Goal: Transaction & Acquisition: Purchase product/service

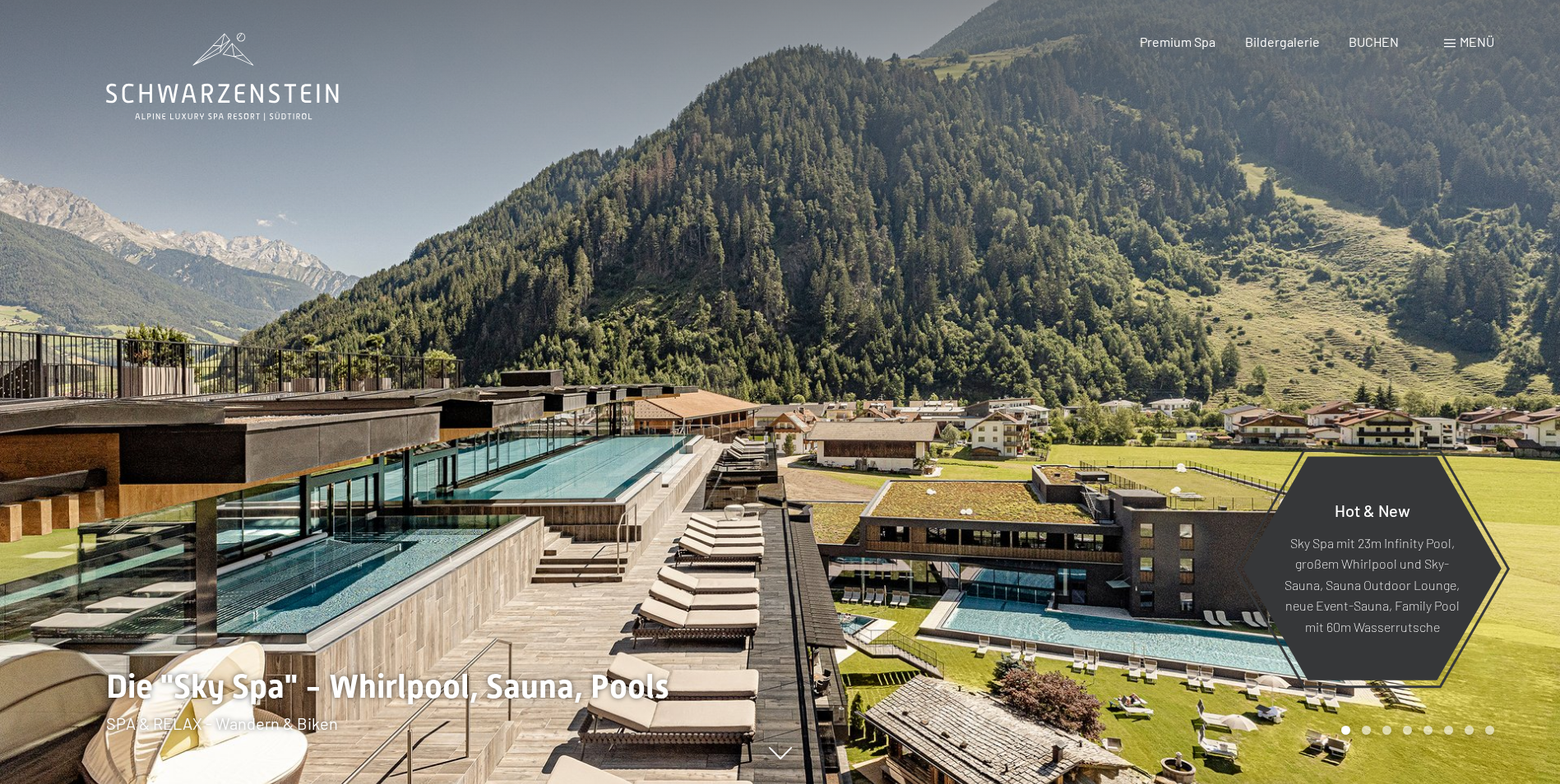
click at [1470, 39] on span "Menü" at bounding box center [1477, 41] width 34 height 15
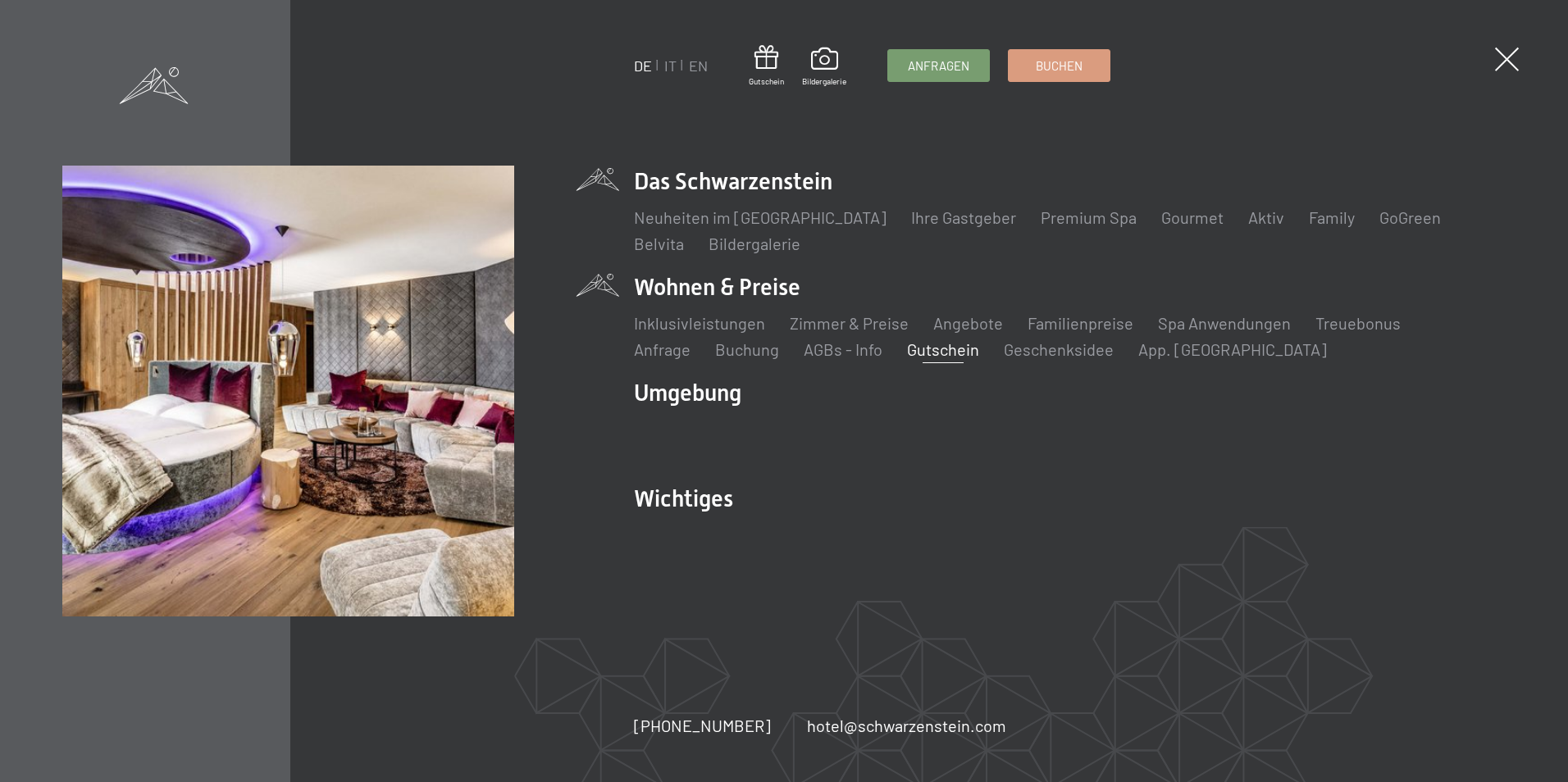
click at [907, 354] on link "Gutschein" at bounding box center [943, 349] width 72 height 20
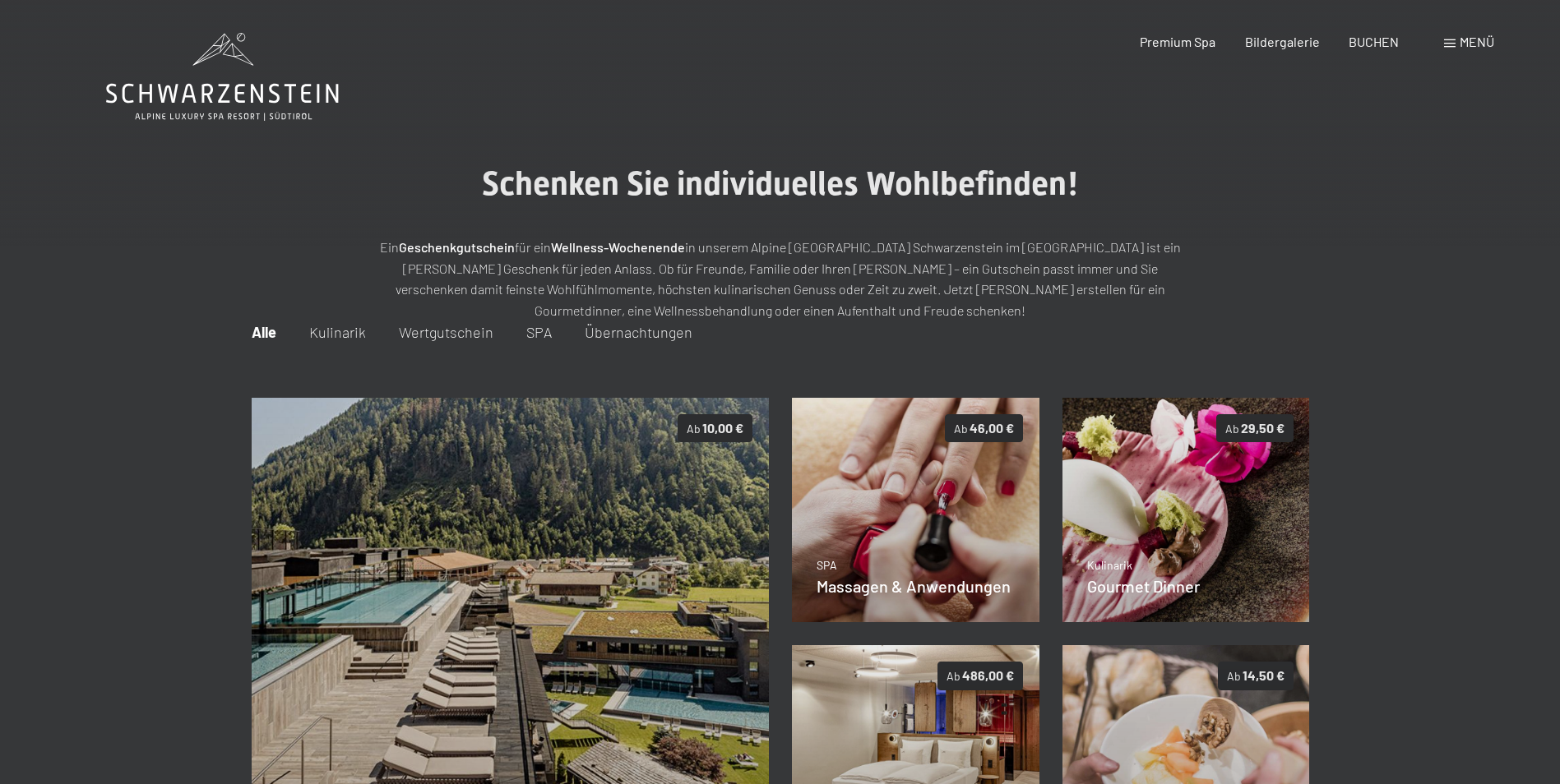
click at [1465, 43] on span "Menü" at bounding box center [1477, 41] width 34 height 15
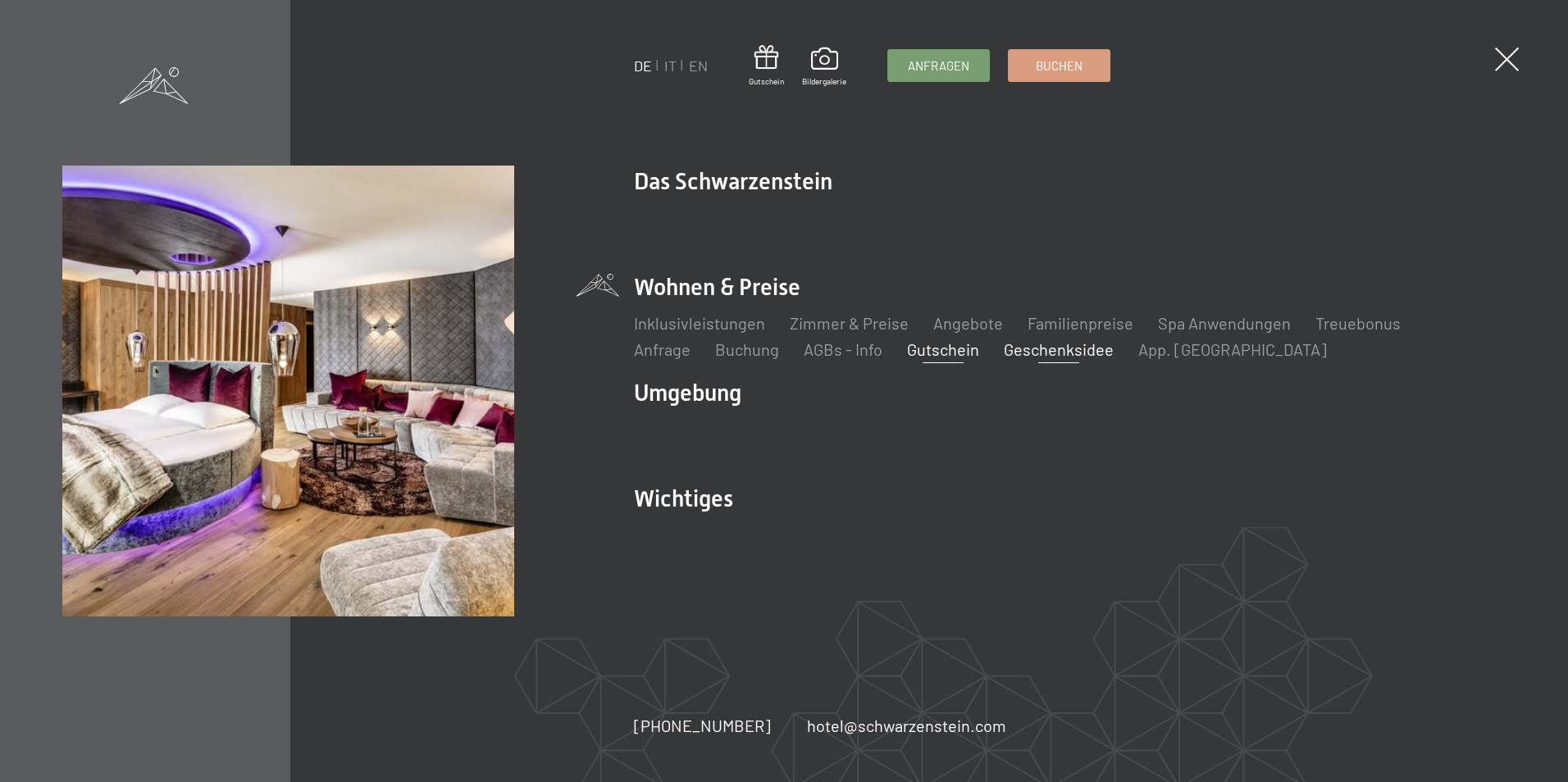
click at [1003, 354] on link "Geschenksidee" at bounding box center [1058, 349] width 110 height 20
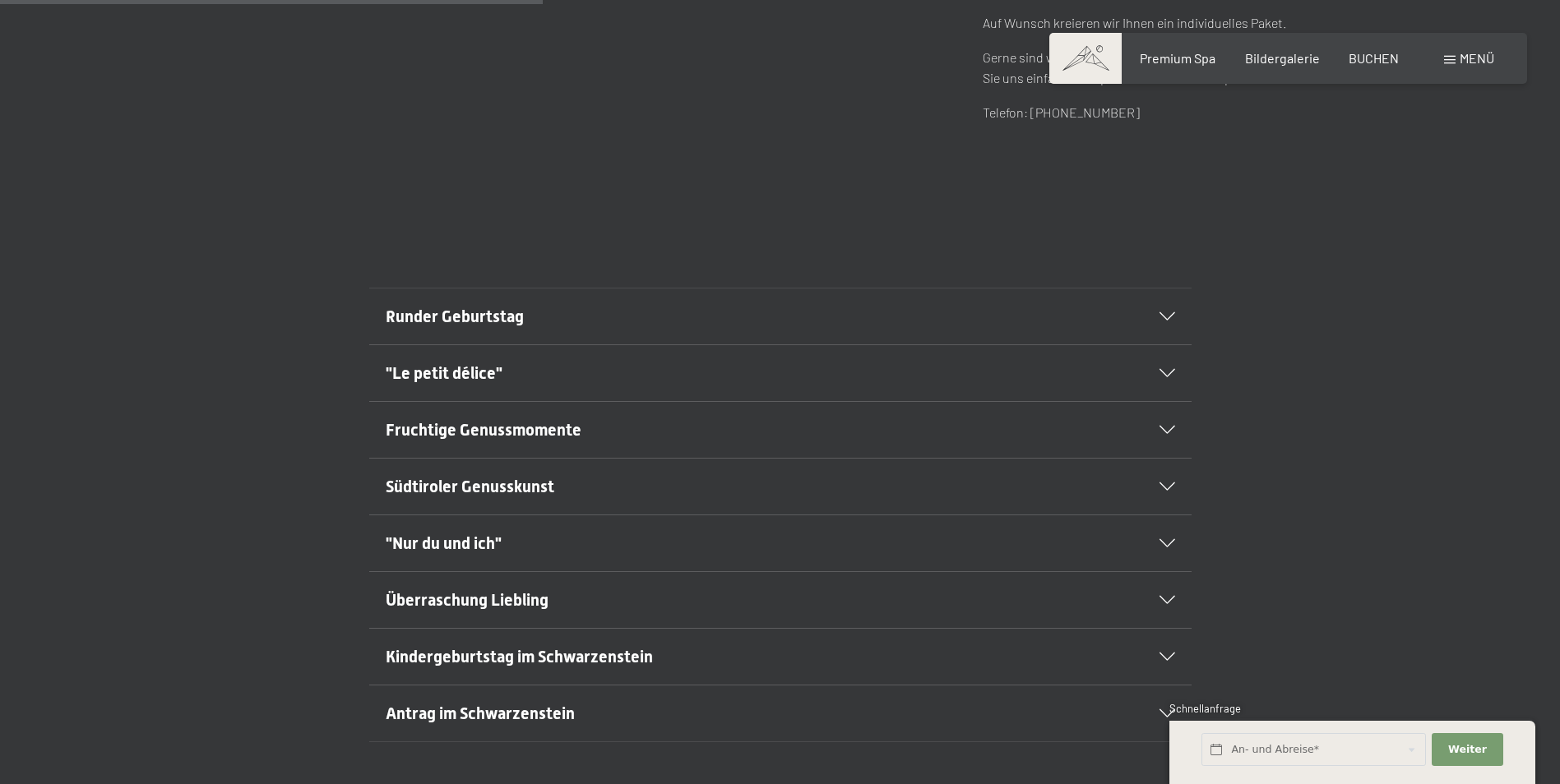
scroll to position [904, 0]
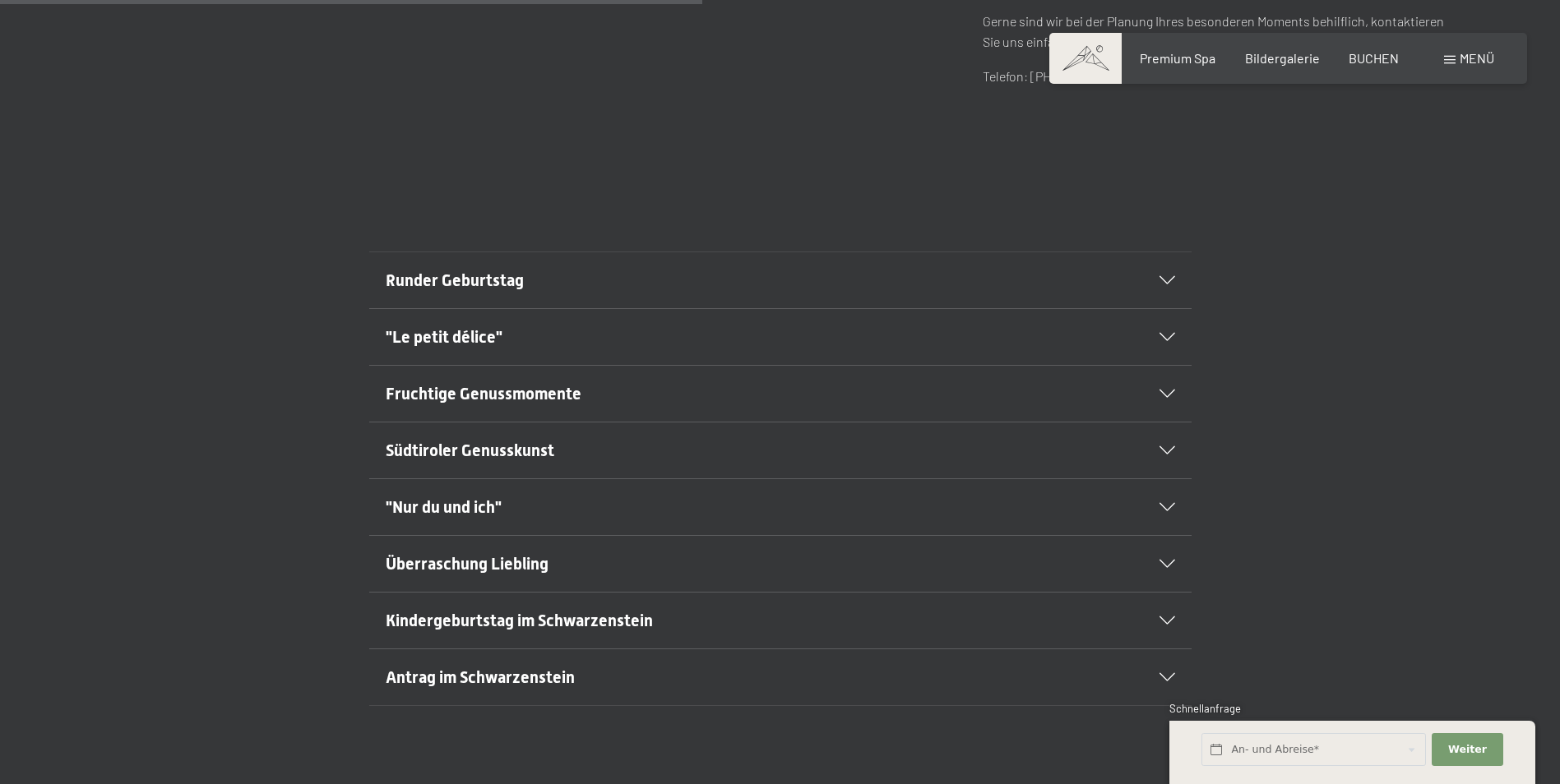
click at [534, 564] on span "Überraschung Liebling" at bounding box center [466, 564] width 163 height 20
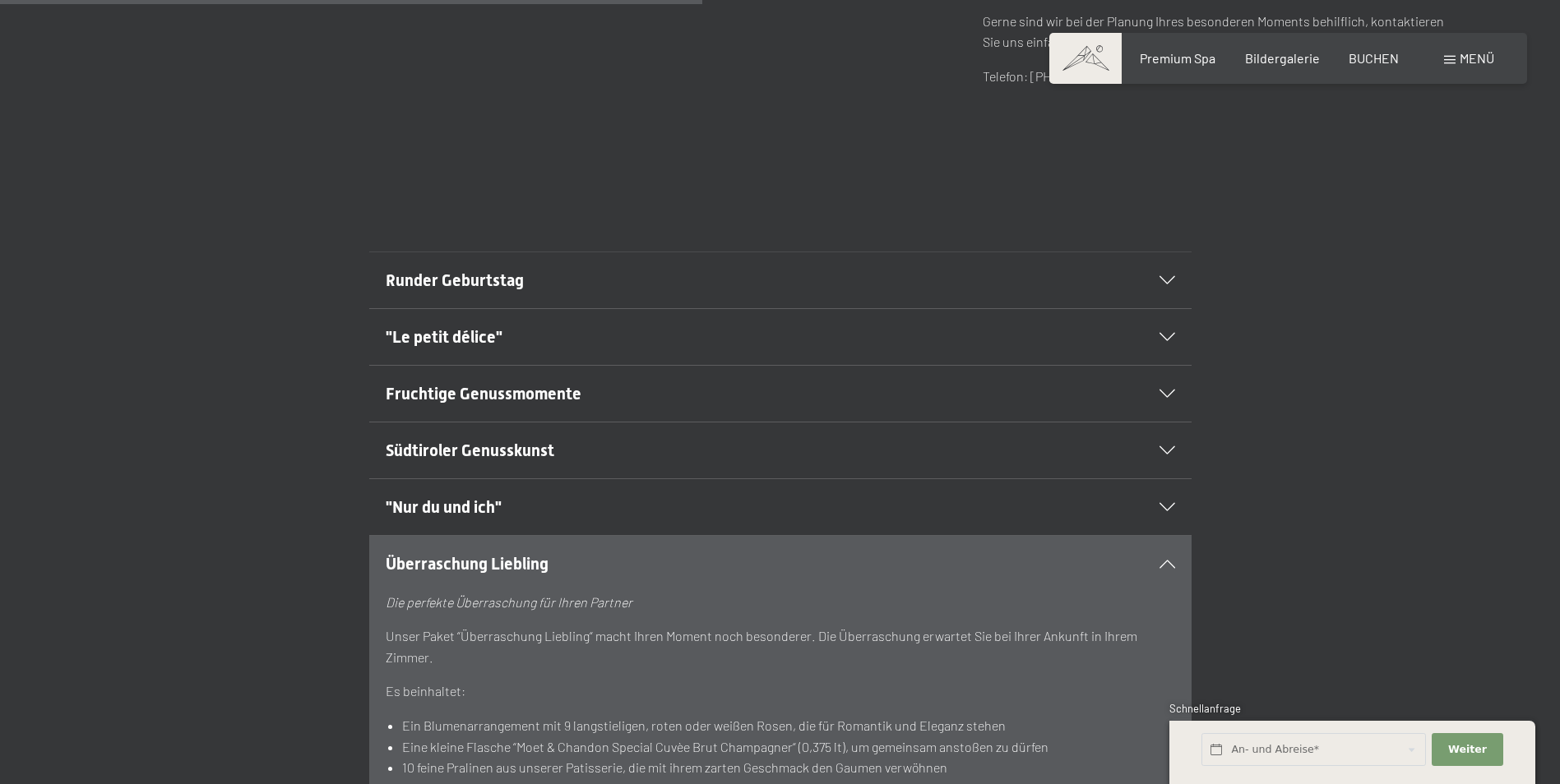
click at [534, 564] on span "Überraschung Liebling" at bounding box center [466, 564] width 163 height 20
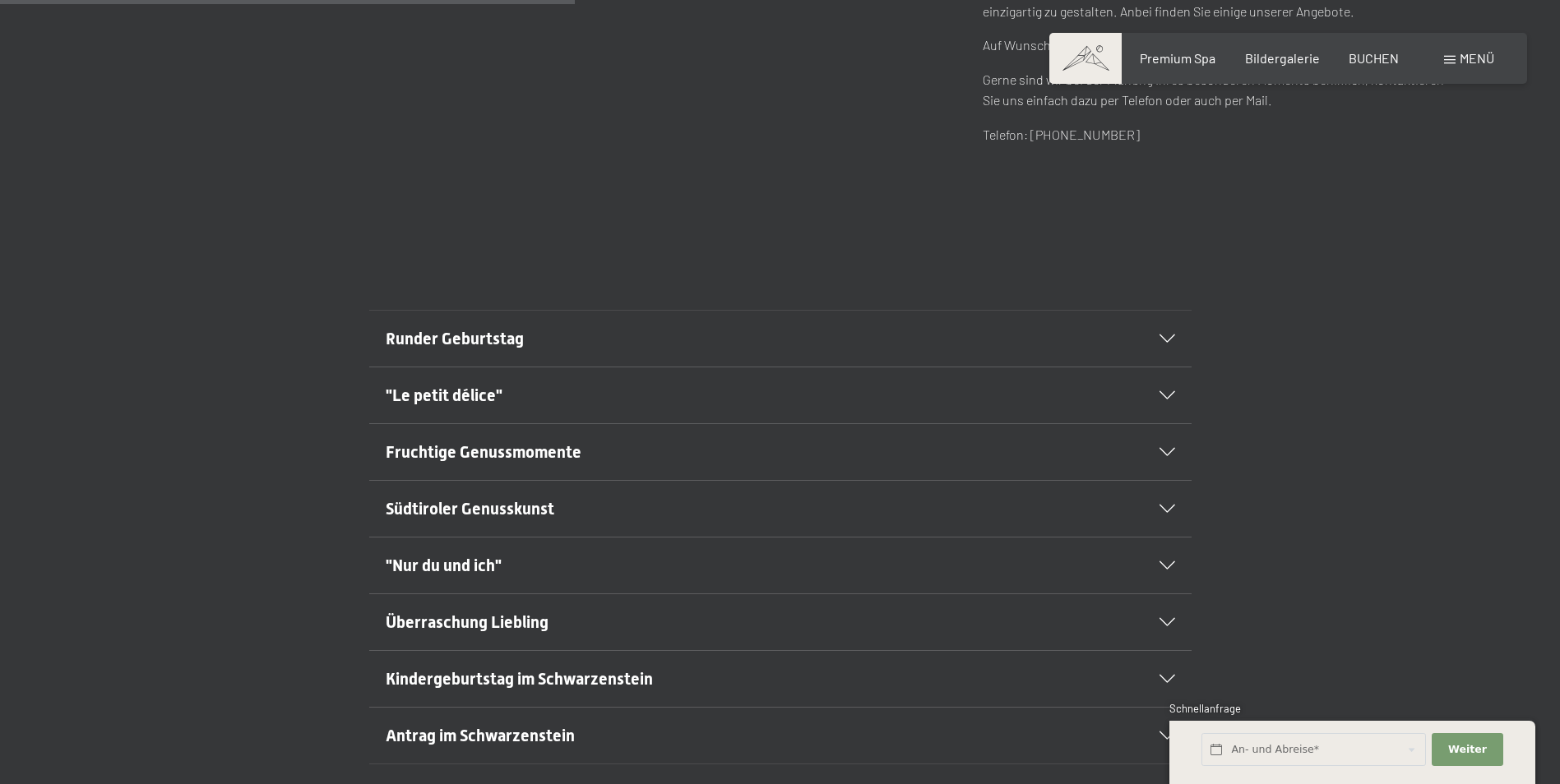
scroll to position [740, 0]
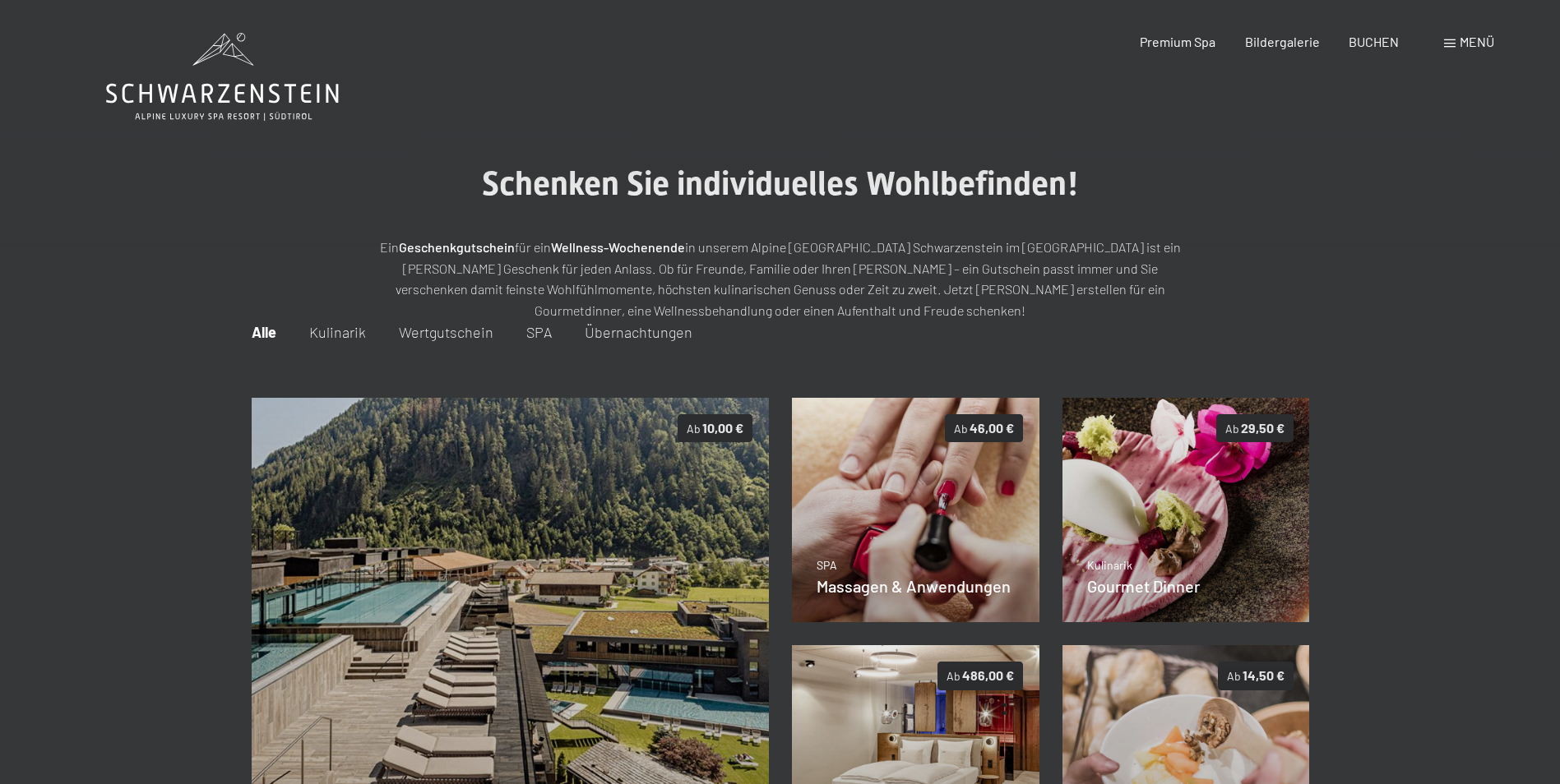
click at [483, 342] on div "Wertgutschein" at bounding box center [446, 332] width 95 height 20
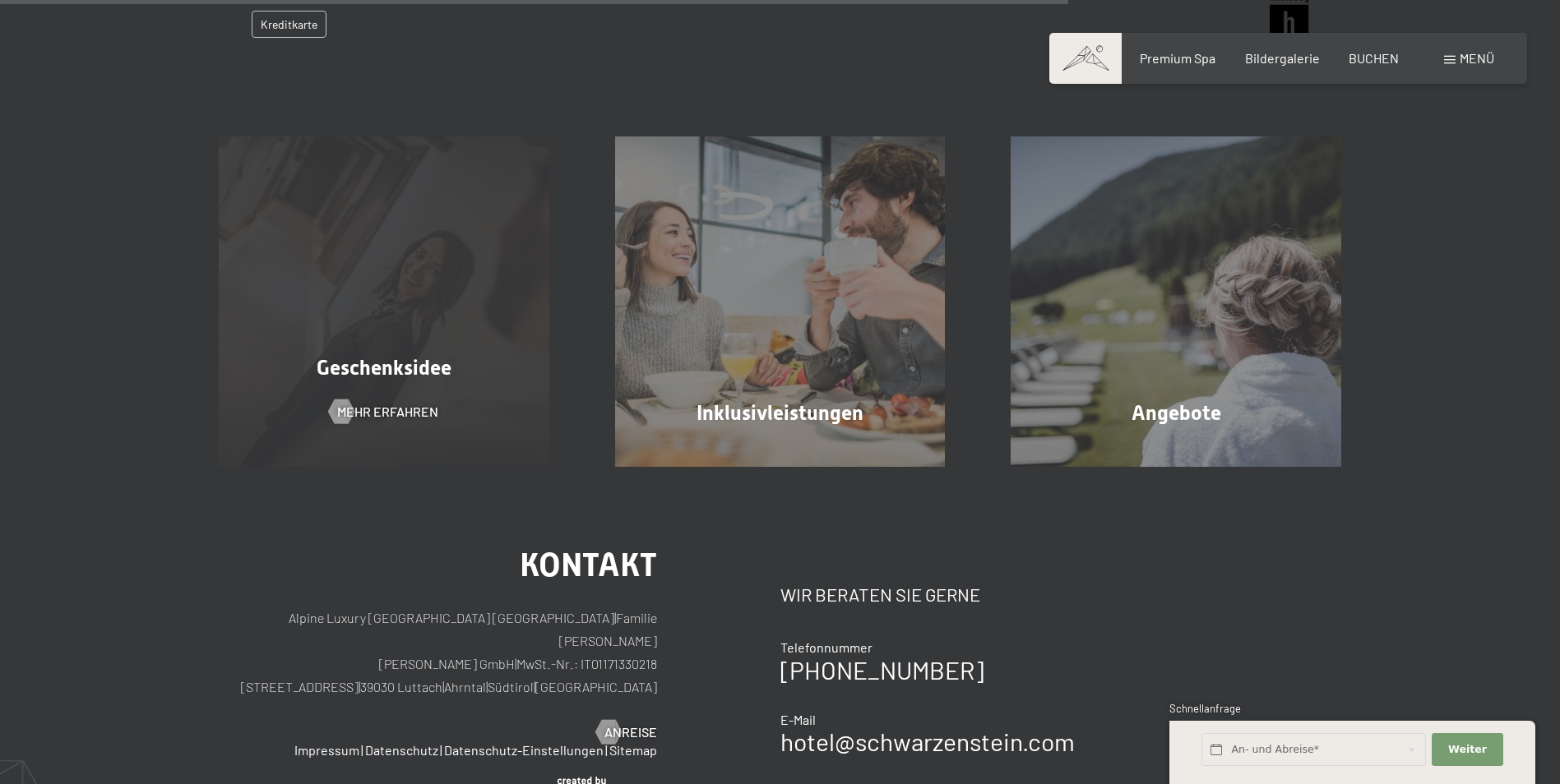
scroll to position [822, 0]
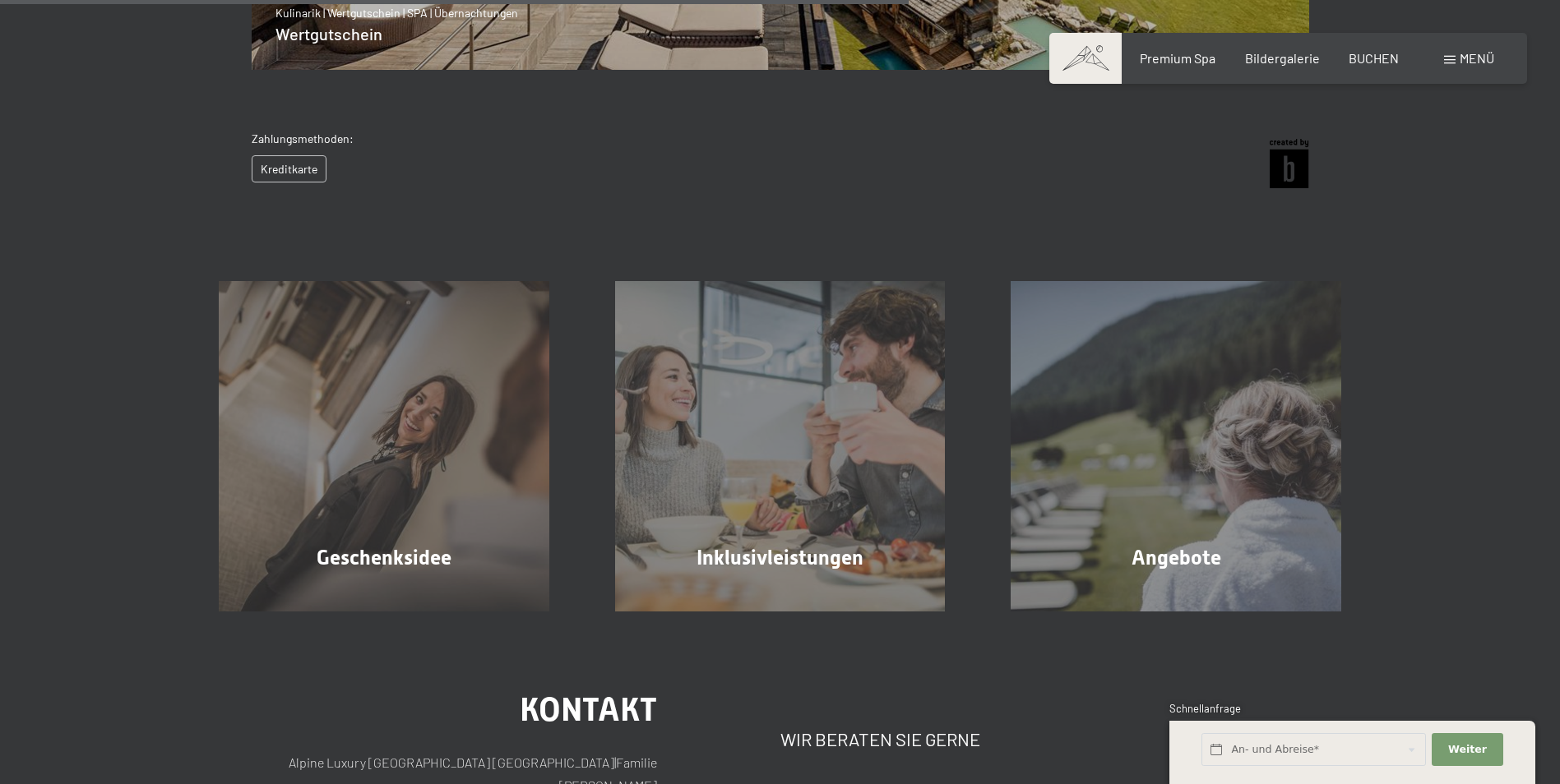
click at [312, 171] on div "Kreditkarte" at bounding box center [302, 169] width 102 height 28
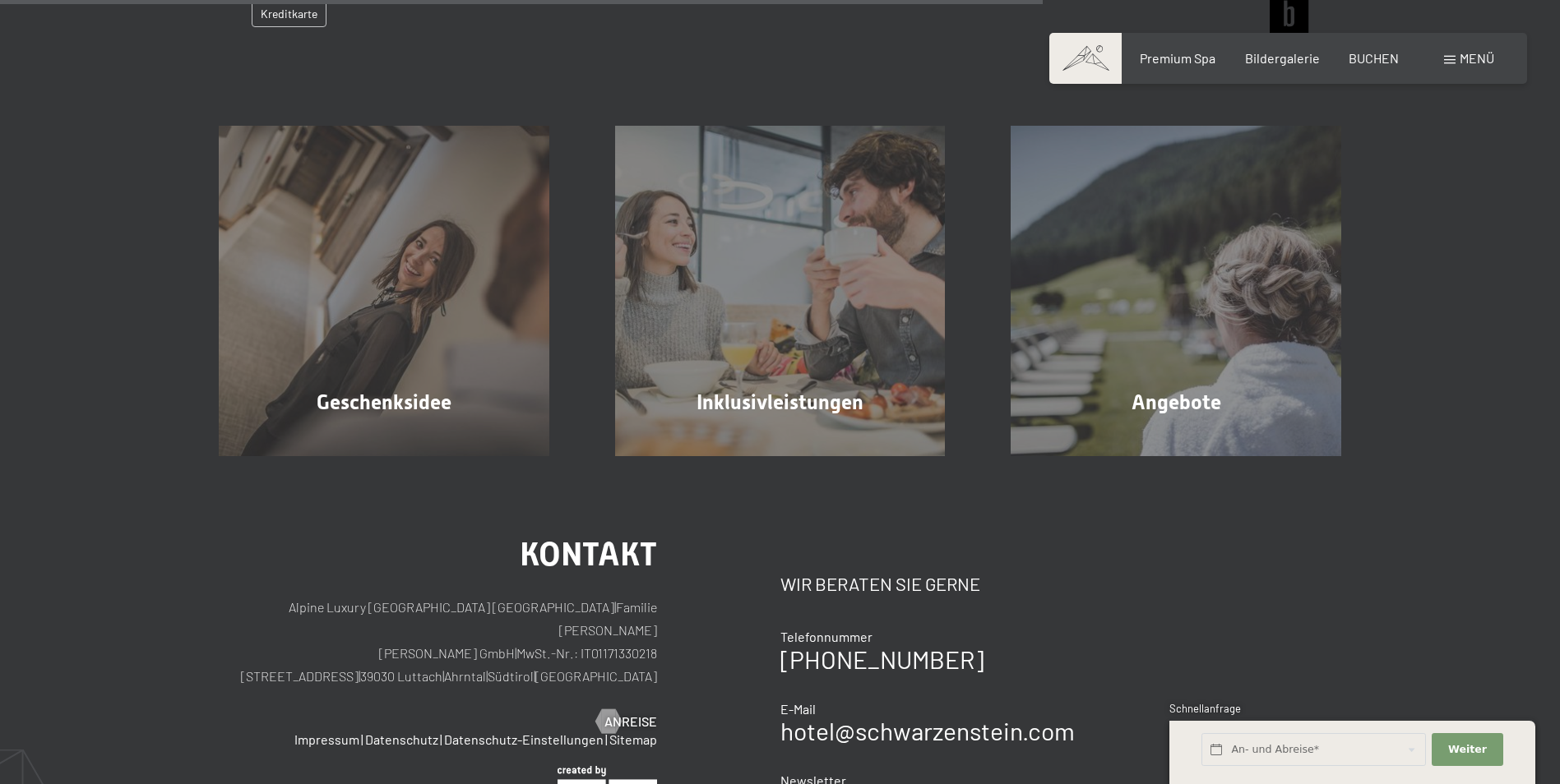
scroll to position [986, 0]
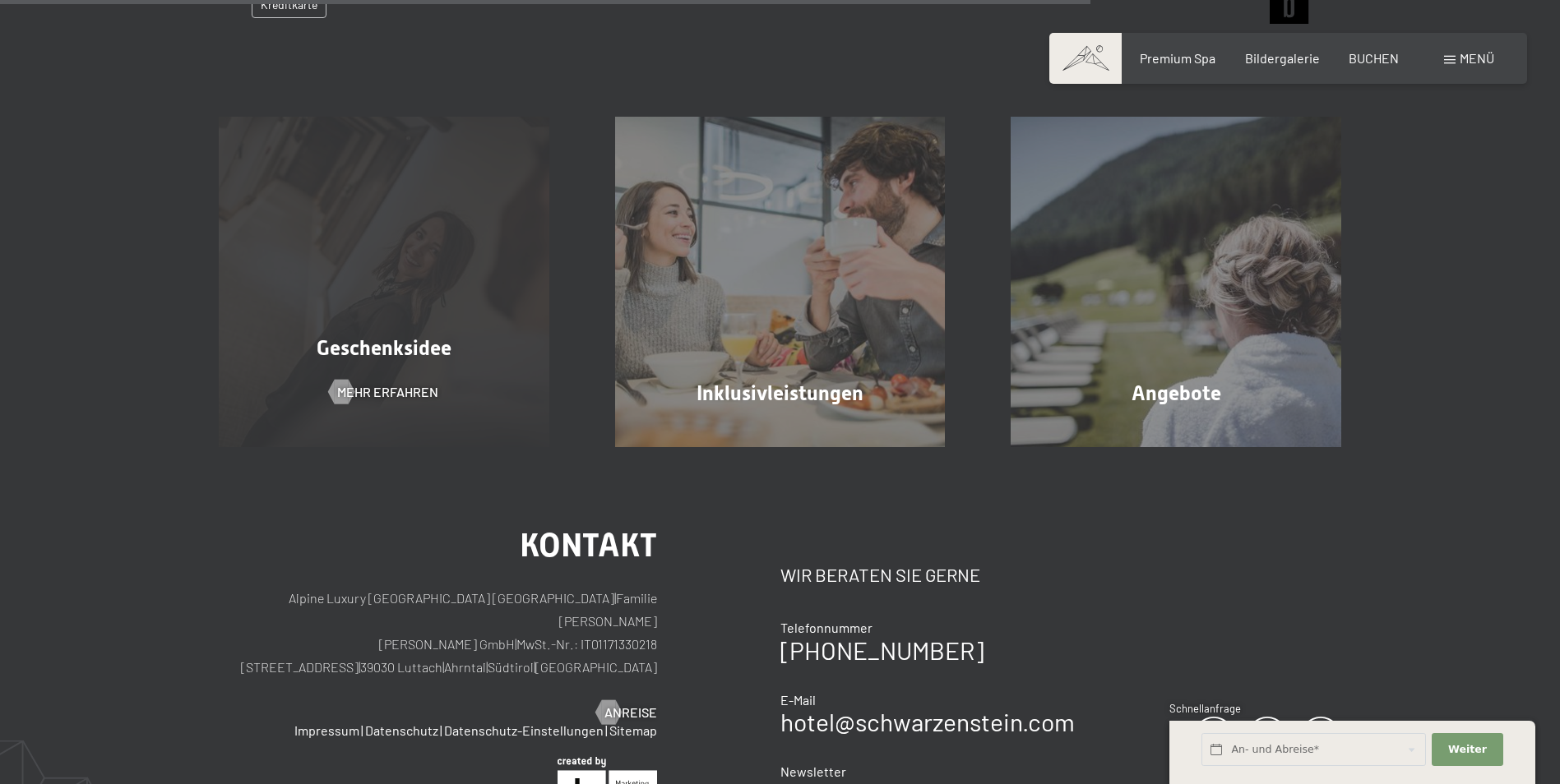
click at [408, 212] on div "Geschenksidee Mehr erfahren" at bounding box center [384, 282] width 396 height 331
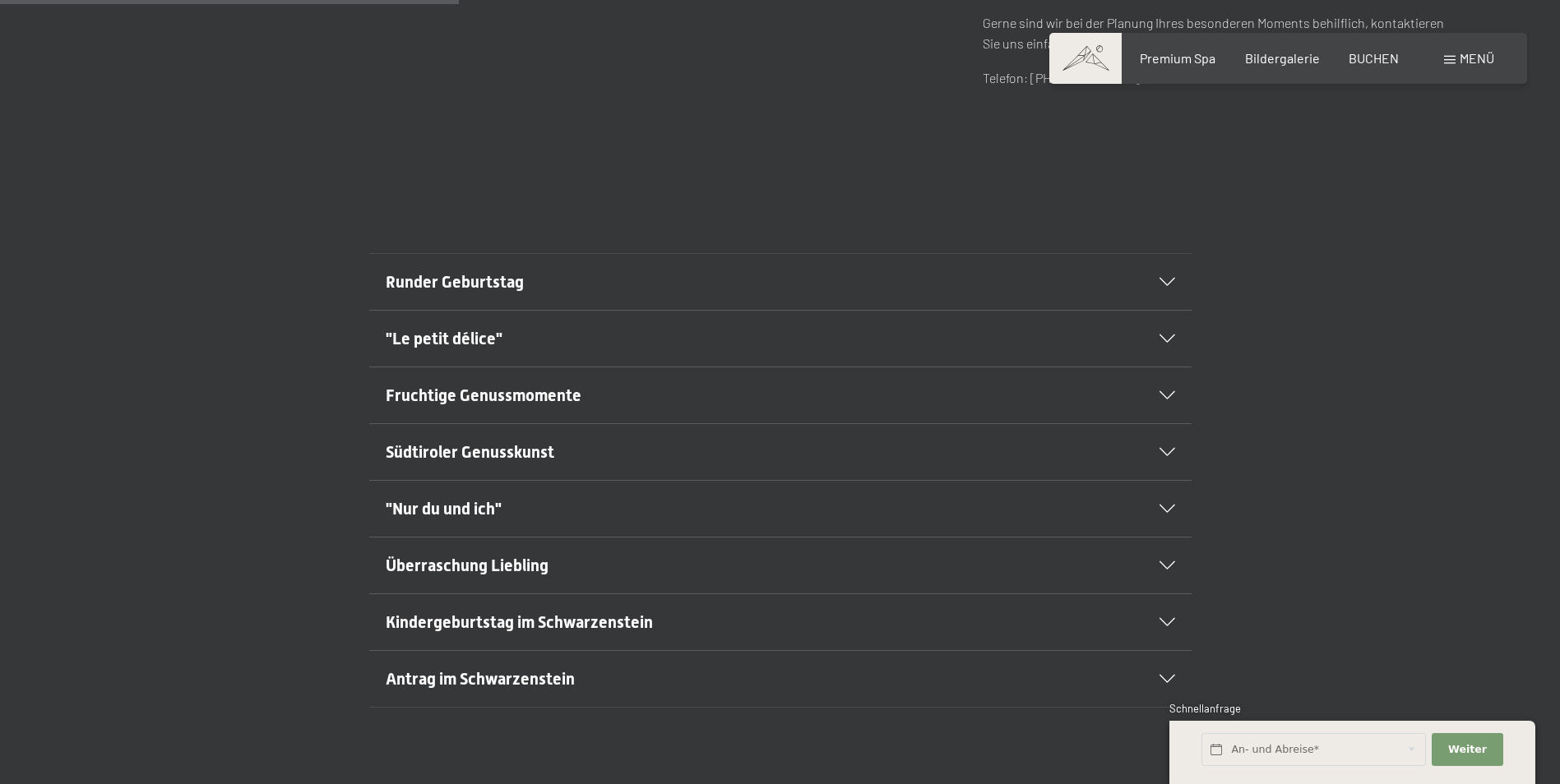
scroll to position [904, 0]
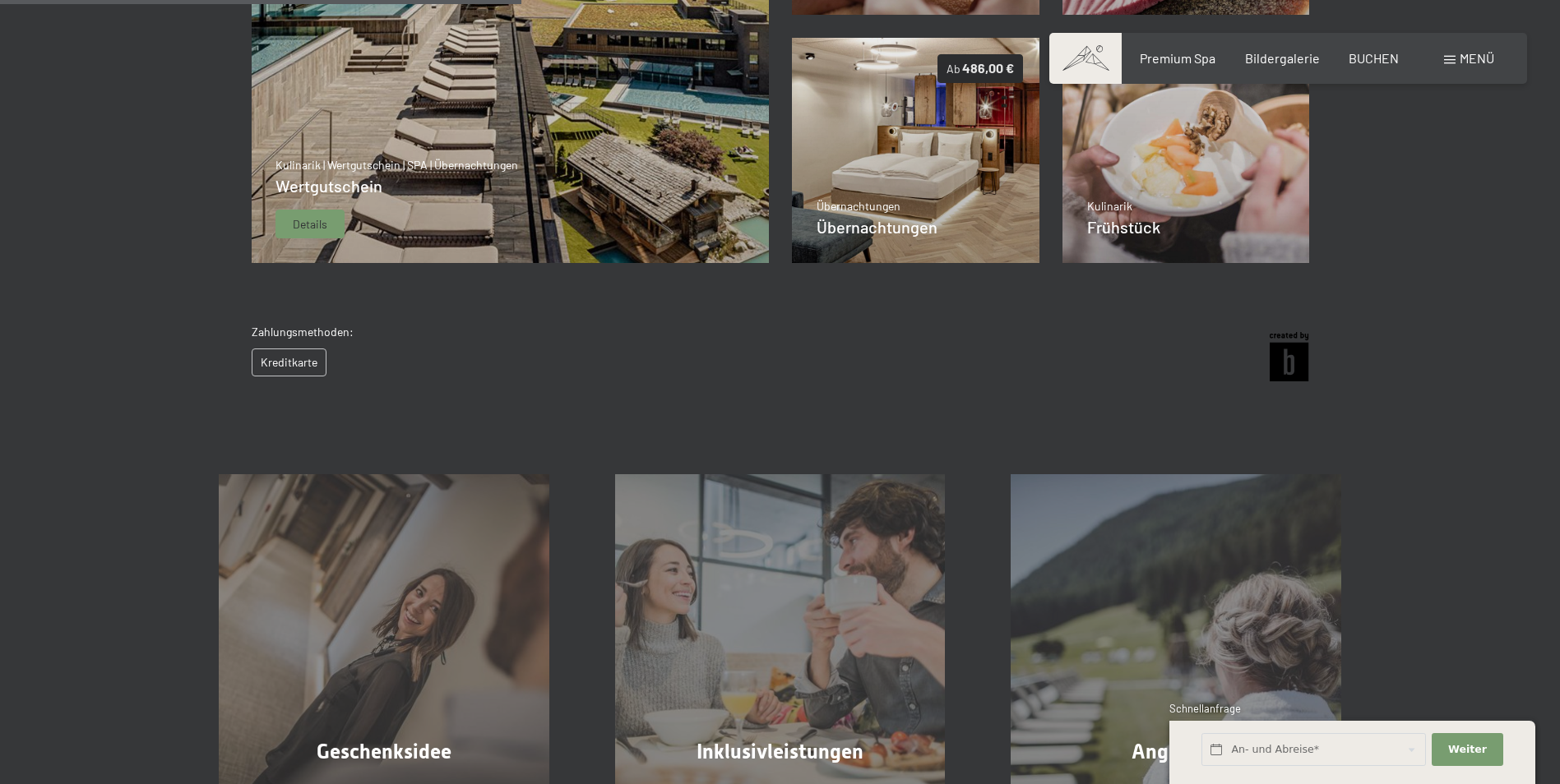
scroll to position [896, 0]
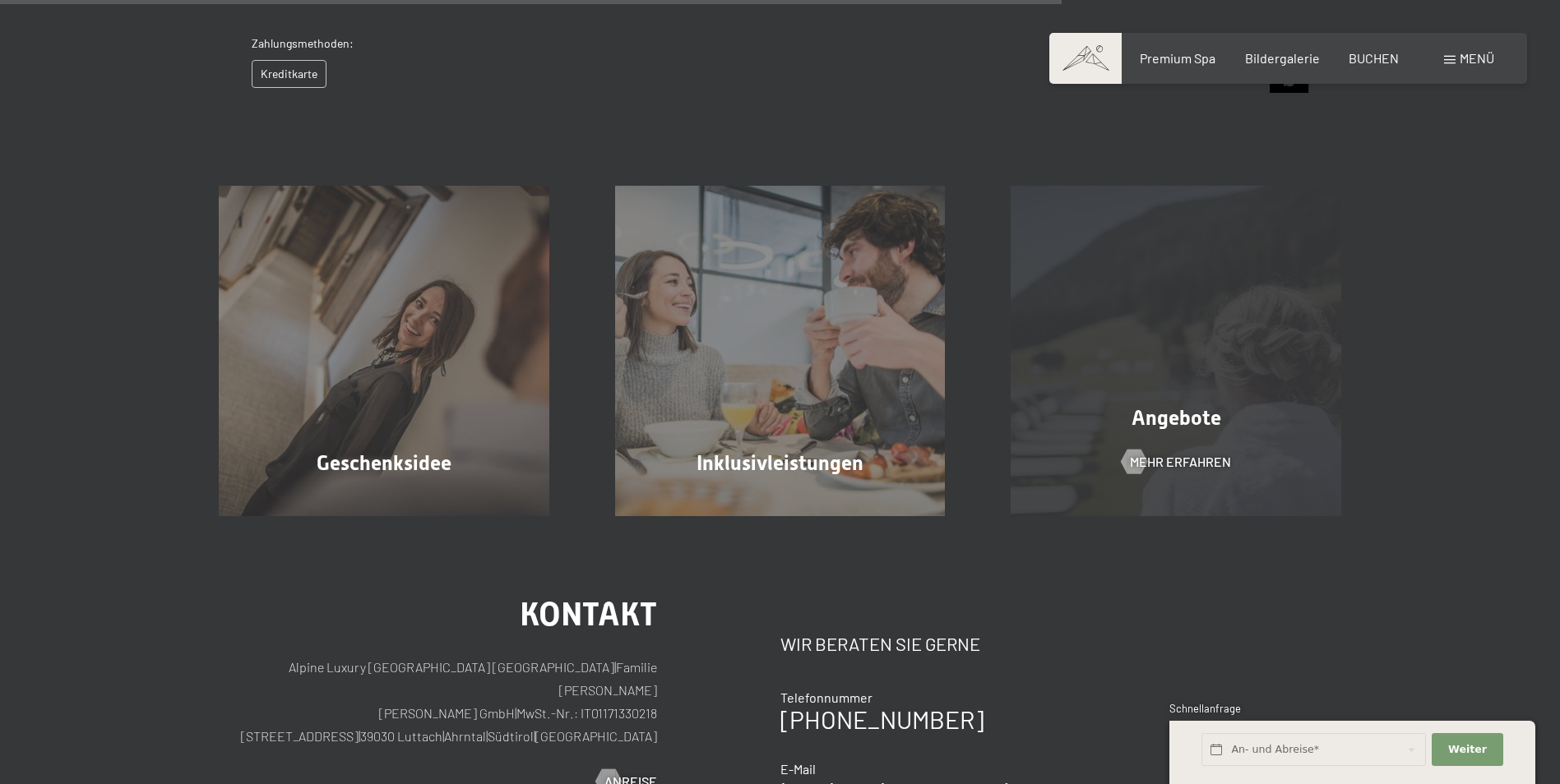
click at [1093, 389] on div "Angebote Mehr erfahren" at bounding box center [1176, 351] width 396 height 331
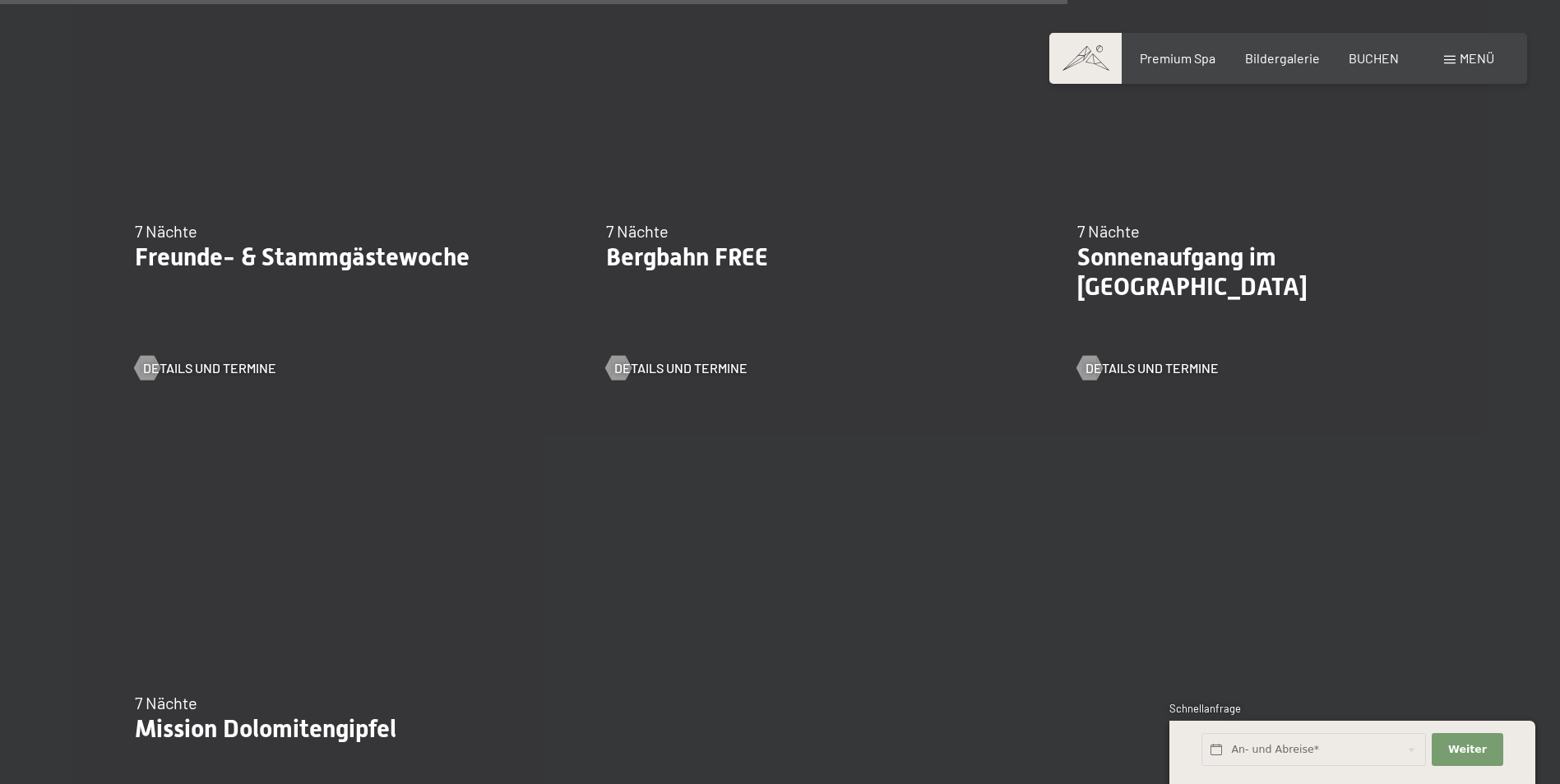
scroll to position [2056, 0]
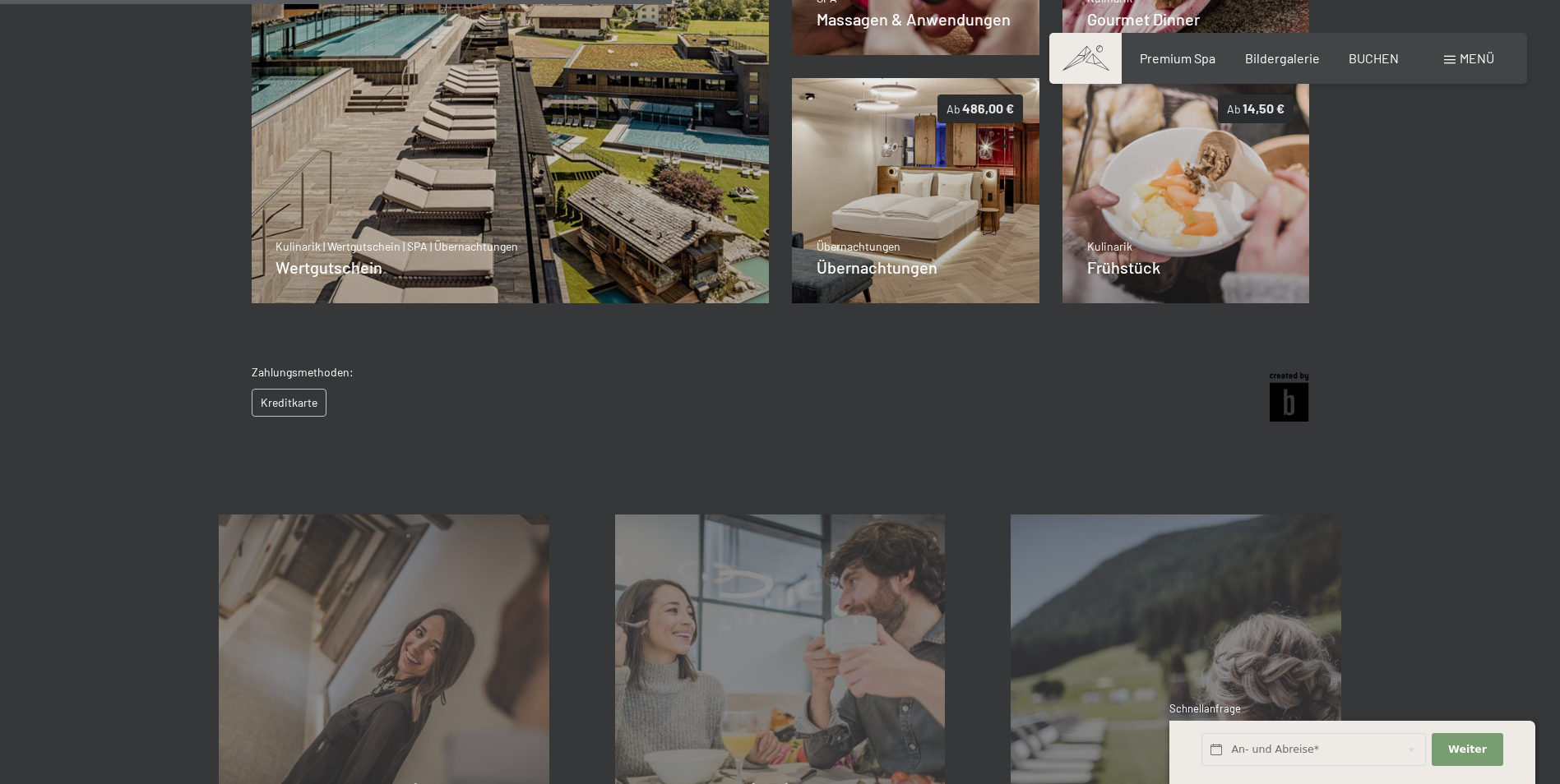
click at [299, 395] on div "Kreditkarte" at bounding box center [302, 402] width 102 height 28
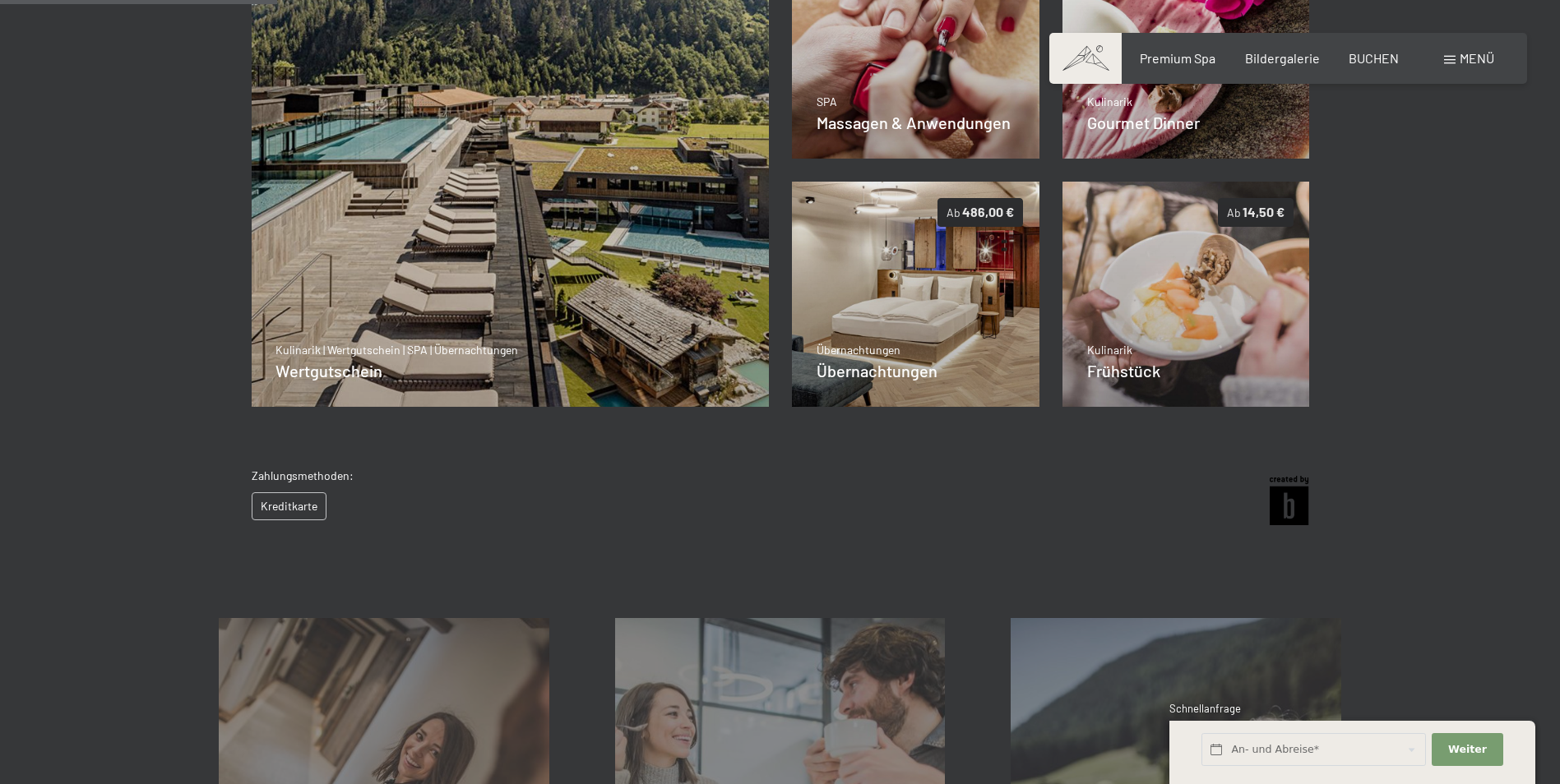
scroll to position [156, 0]
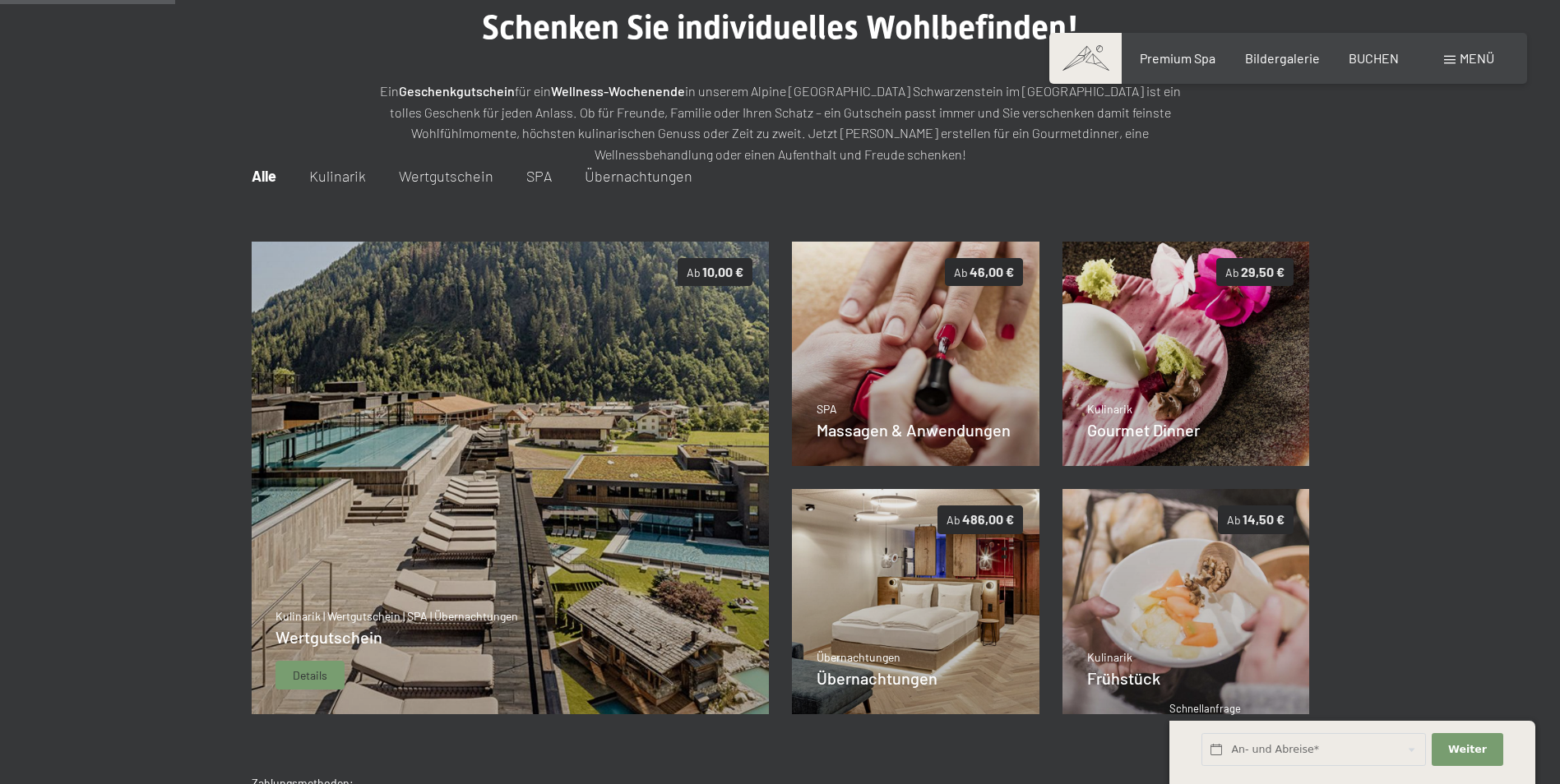
click at [650, 272] on img at bounding box center [510, 478] width 518 height 473
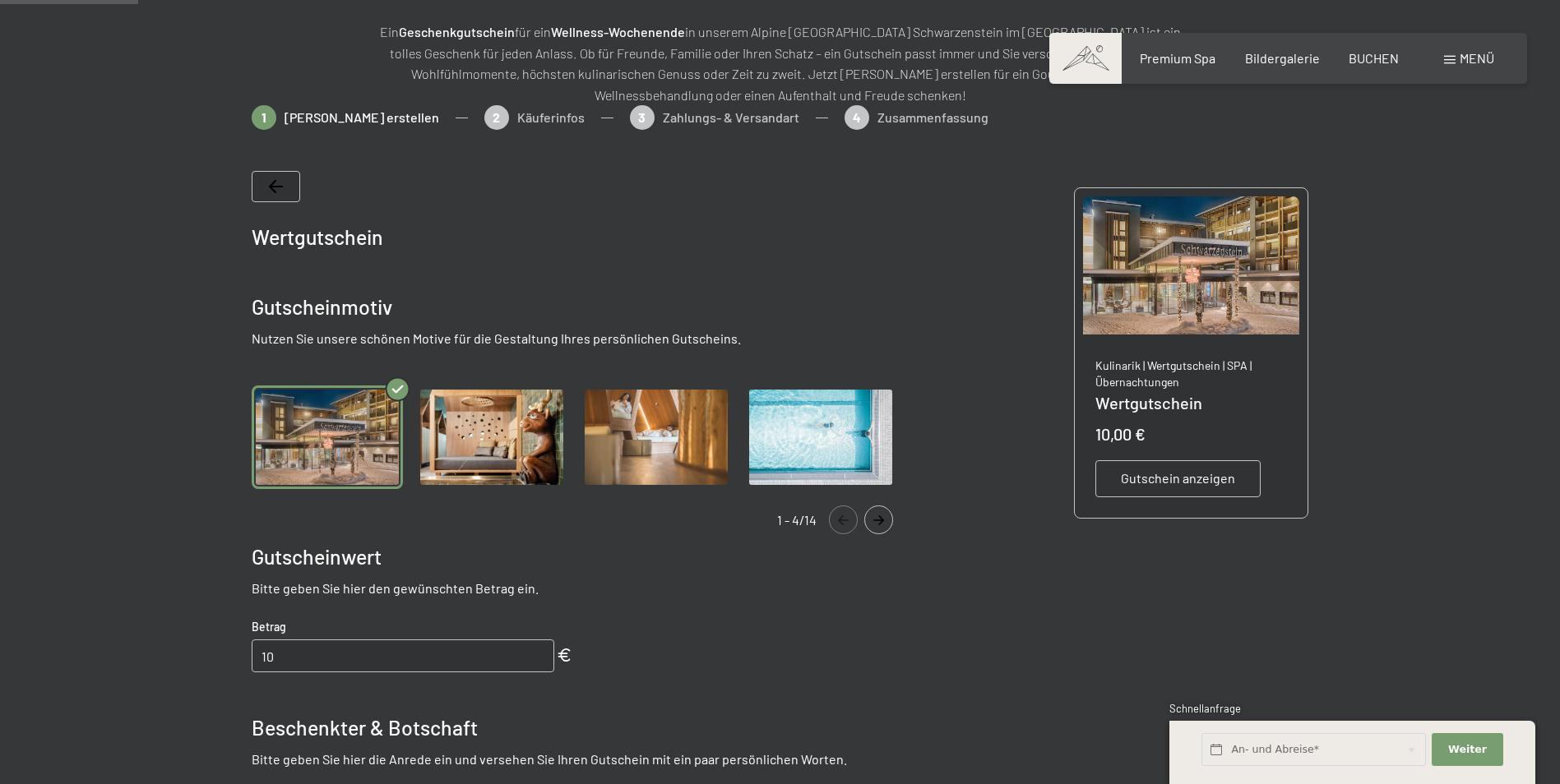
scroll to position [238, 0]
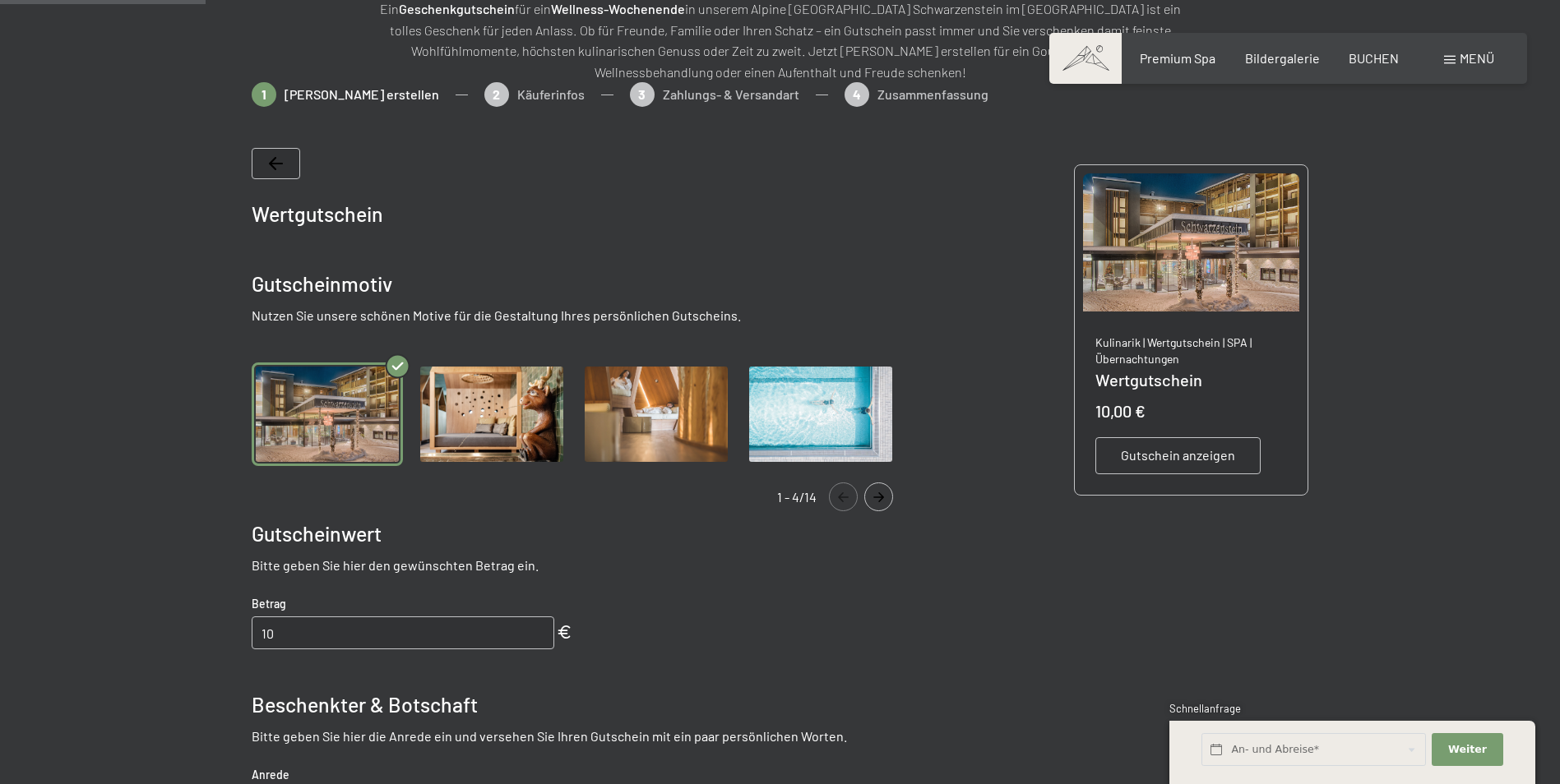
click at [449, 383] on img "Gallery" at bounding box center [491, 415] width 151 height 104
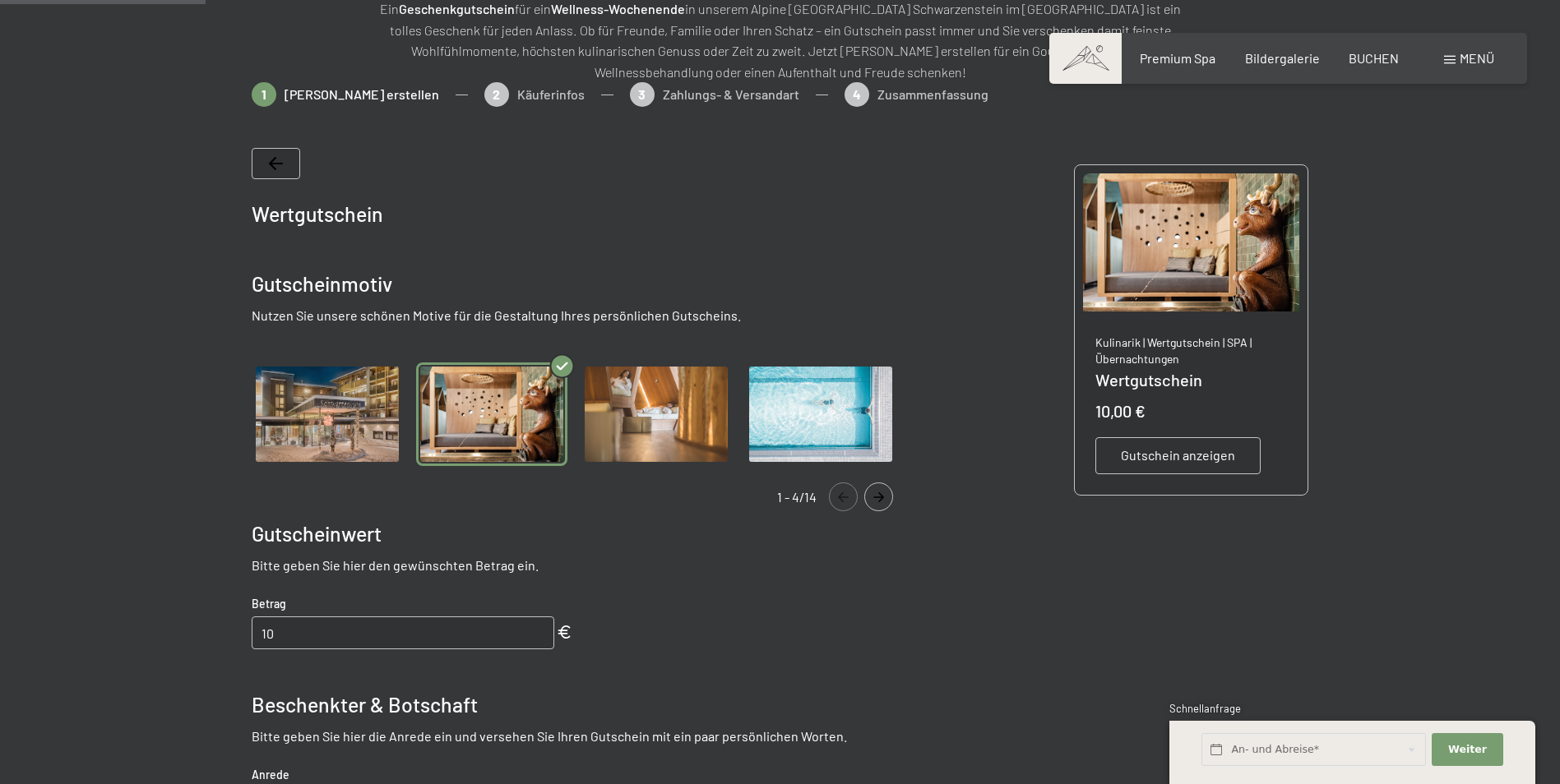
click at [713, 395] on img "Gallery" at bounding box center [656, 415] width 151 height 104
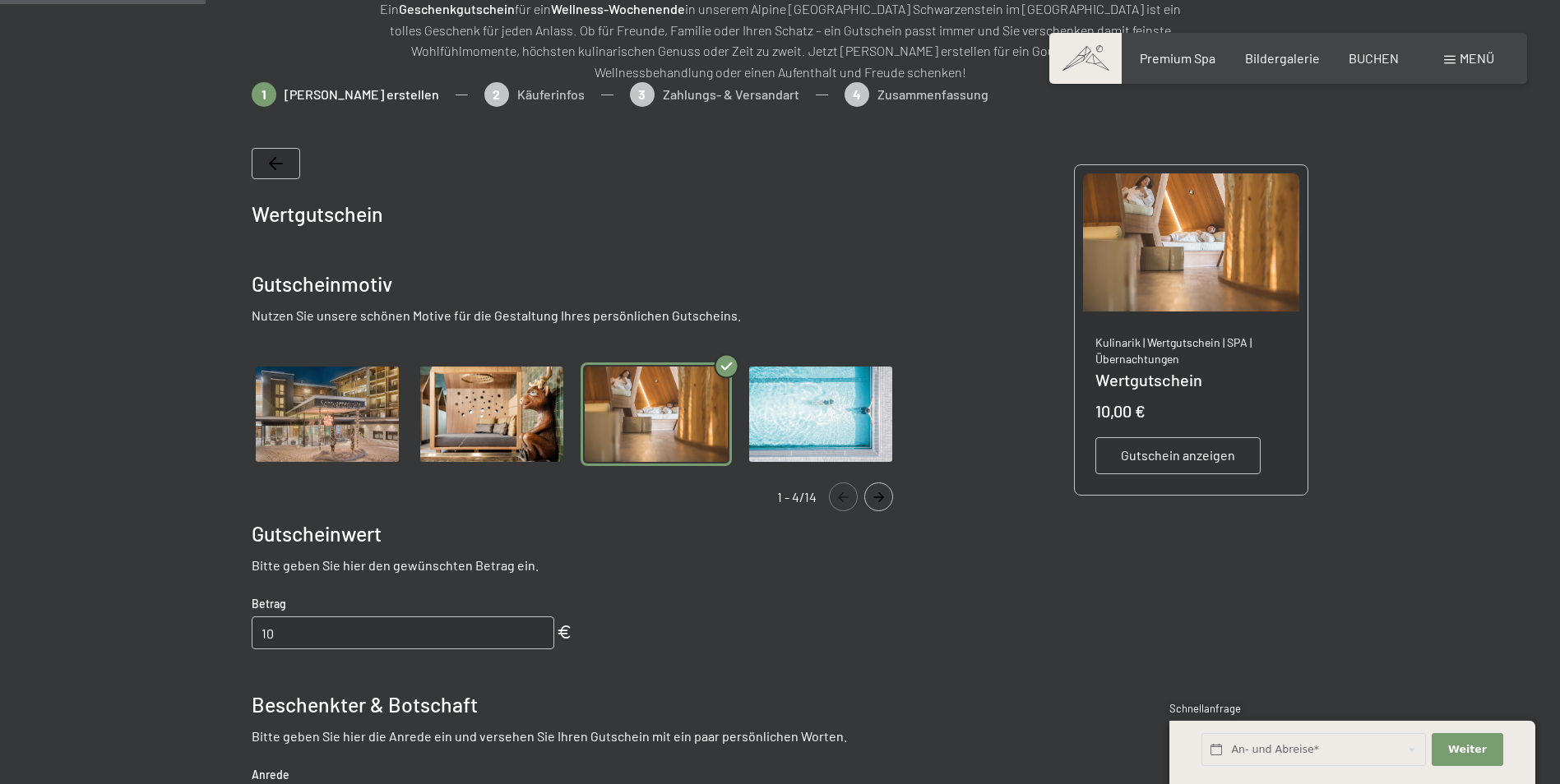
click at [866, 392] on img "Gallery" at bounding box center [820, 415] width 151 height 104
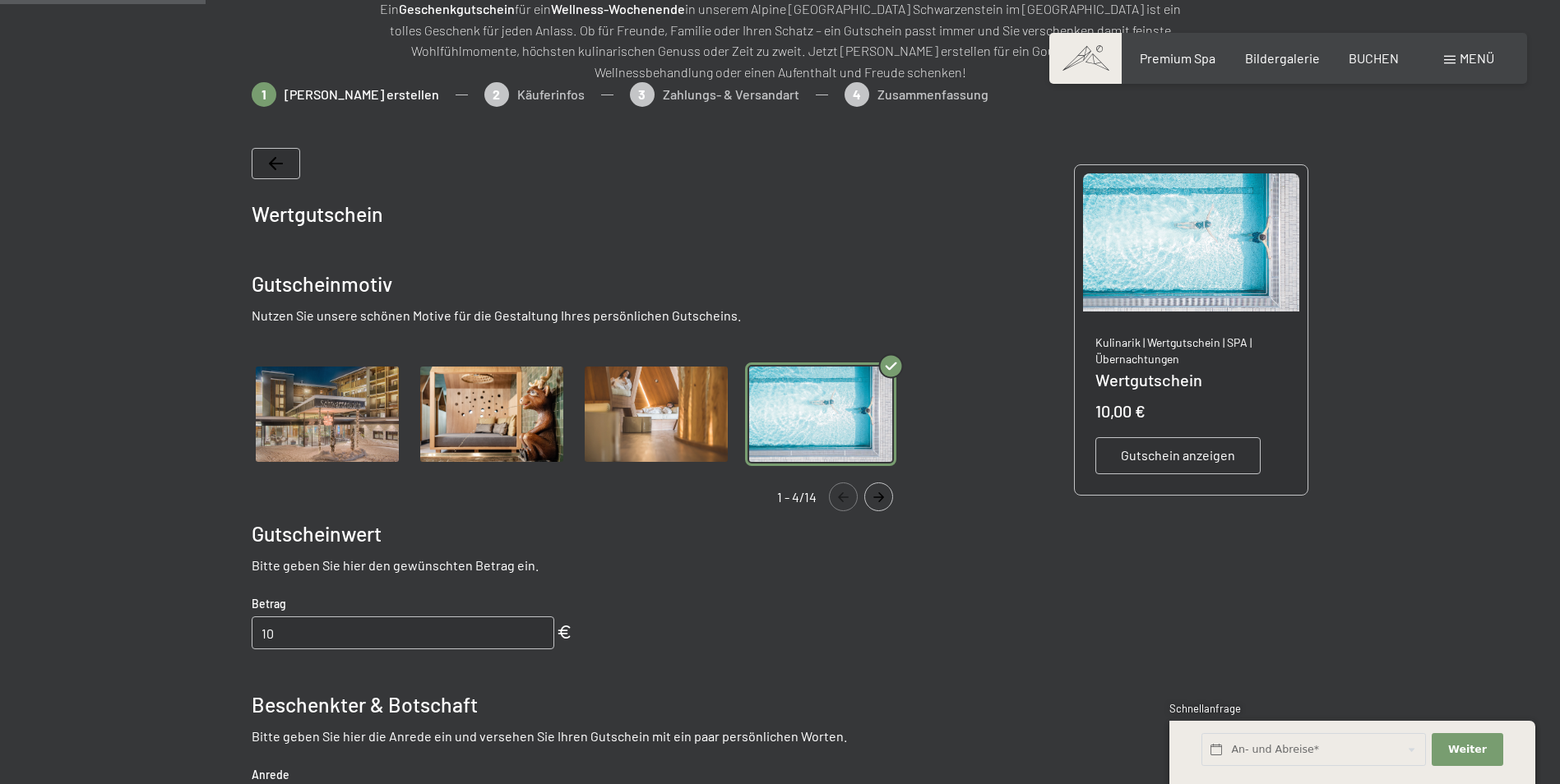
click at [590, 397] on img "Gallery" at bounding box center [656, 415] width 151 height 104
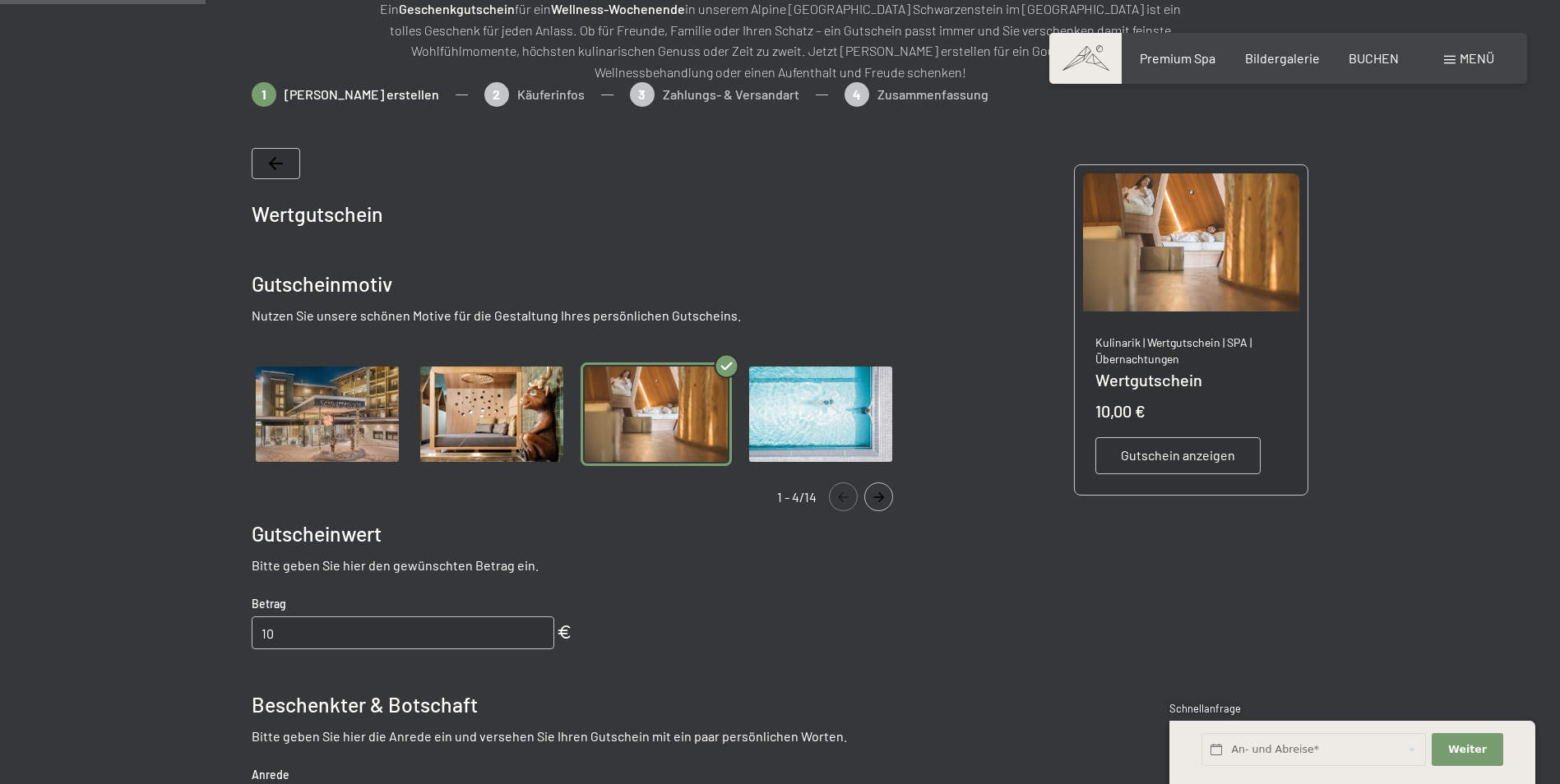
click at [489, 389] on img "Gallery" at bounding box center [491, 415] width 151 height 104
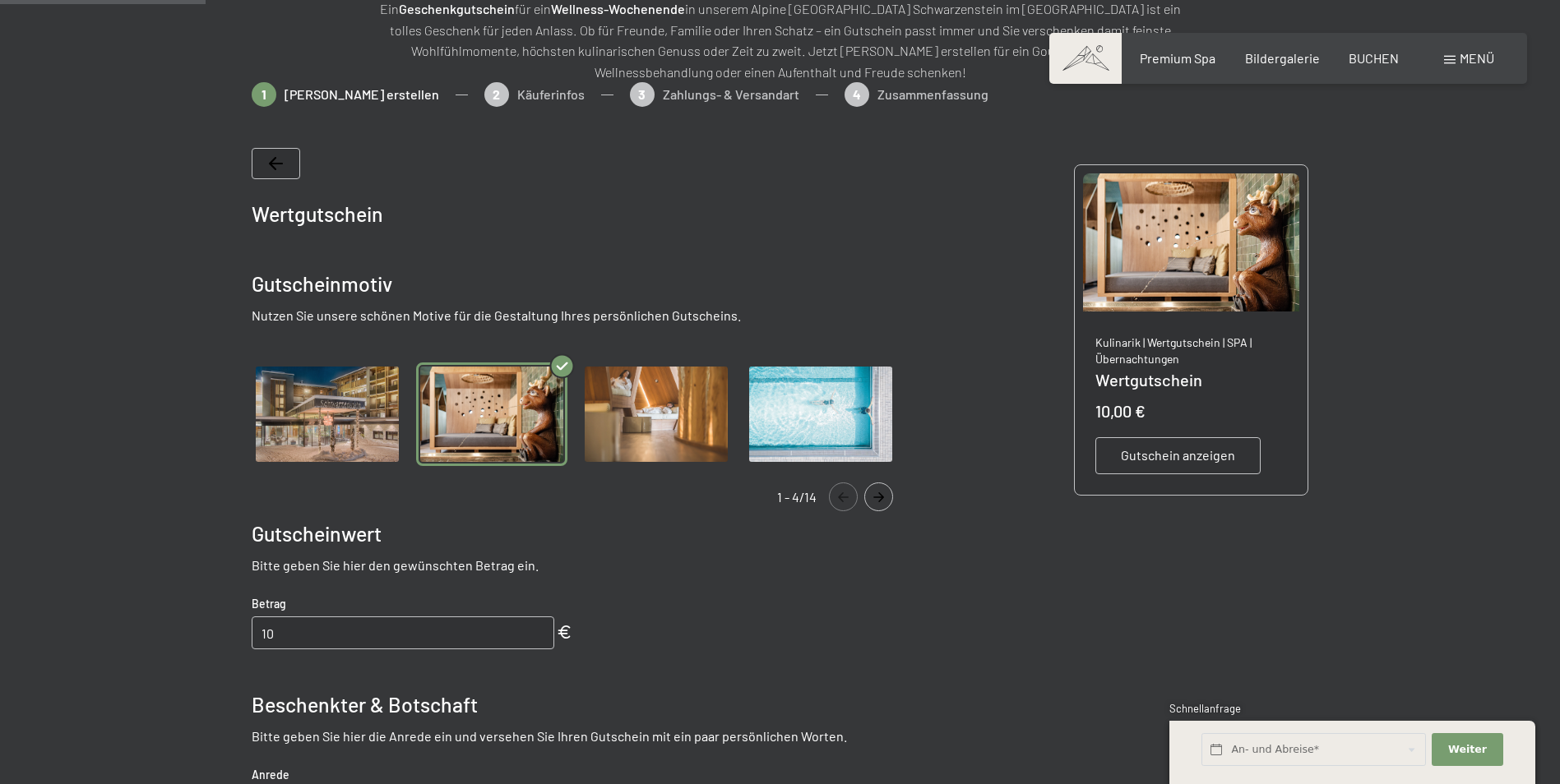
click at [1219, 466] on div "Gutschein anzeigen" at bounding box center [1177, 455] width 165 height 36
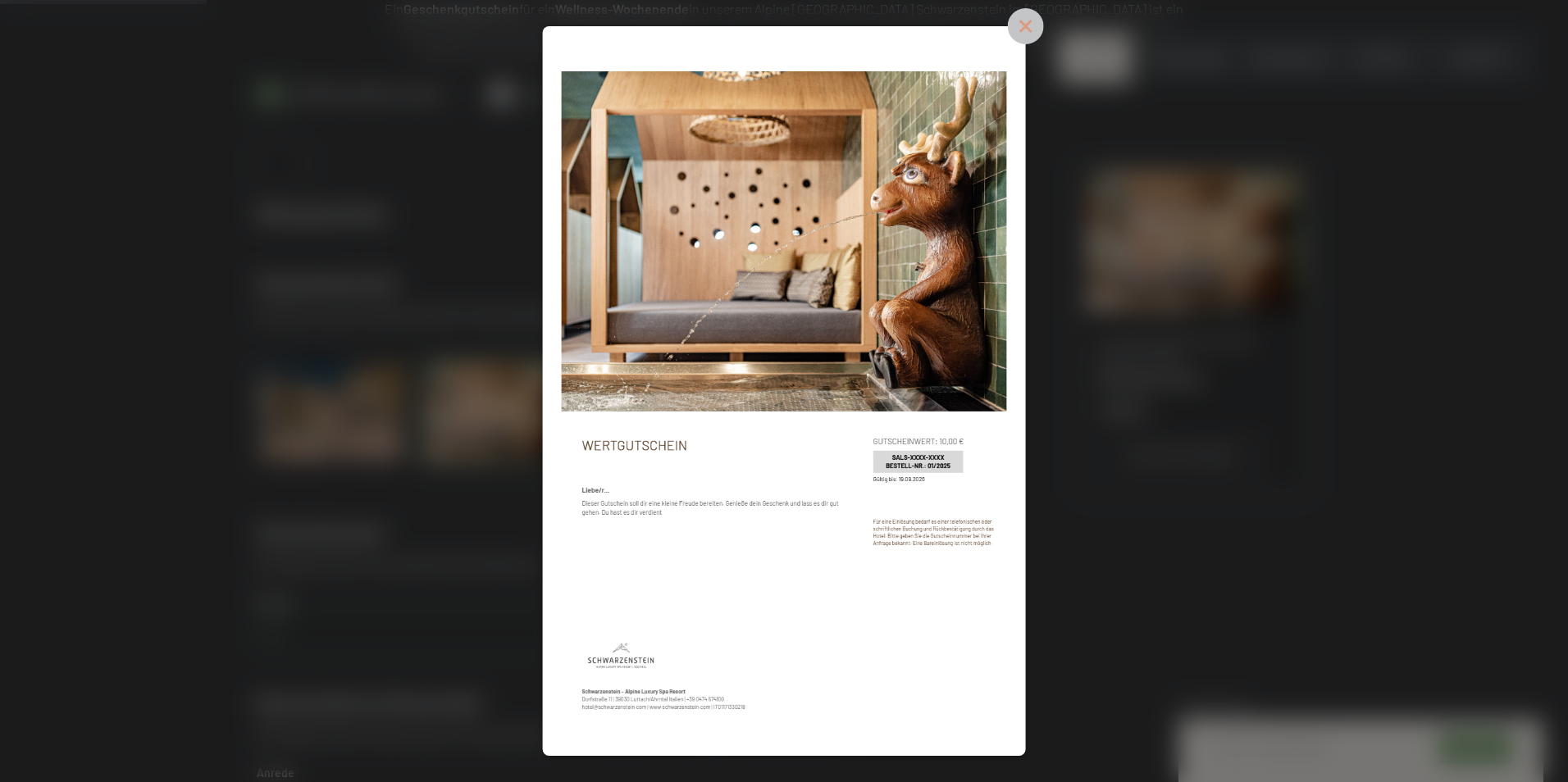
click at [1018, 23] on icon at bounding box center [1025, 26] width 36 height 36
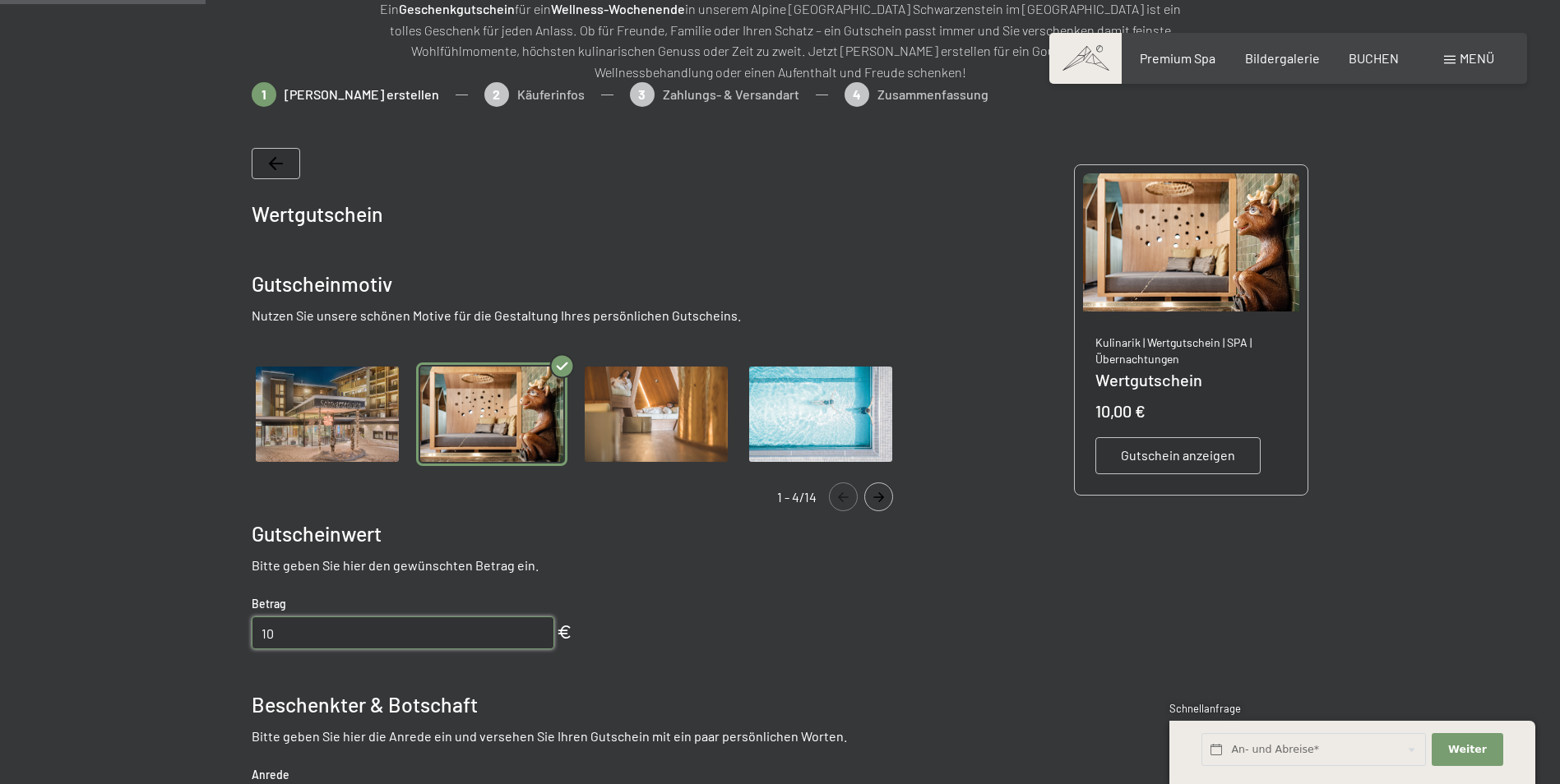
click at [408, 637] on input "10" at bounding box center [403, 633] width 302 height 33
click at [347, 664] on div "Wertgutschein Gutscheinmotiv Nutzen Sie unsere schönen Motive für die Gestaltun…" at bounding box center [581, 628] width 658 height 961
click at [348, 648] on input "10" at bounding box center [403, 633] width 302 height 33
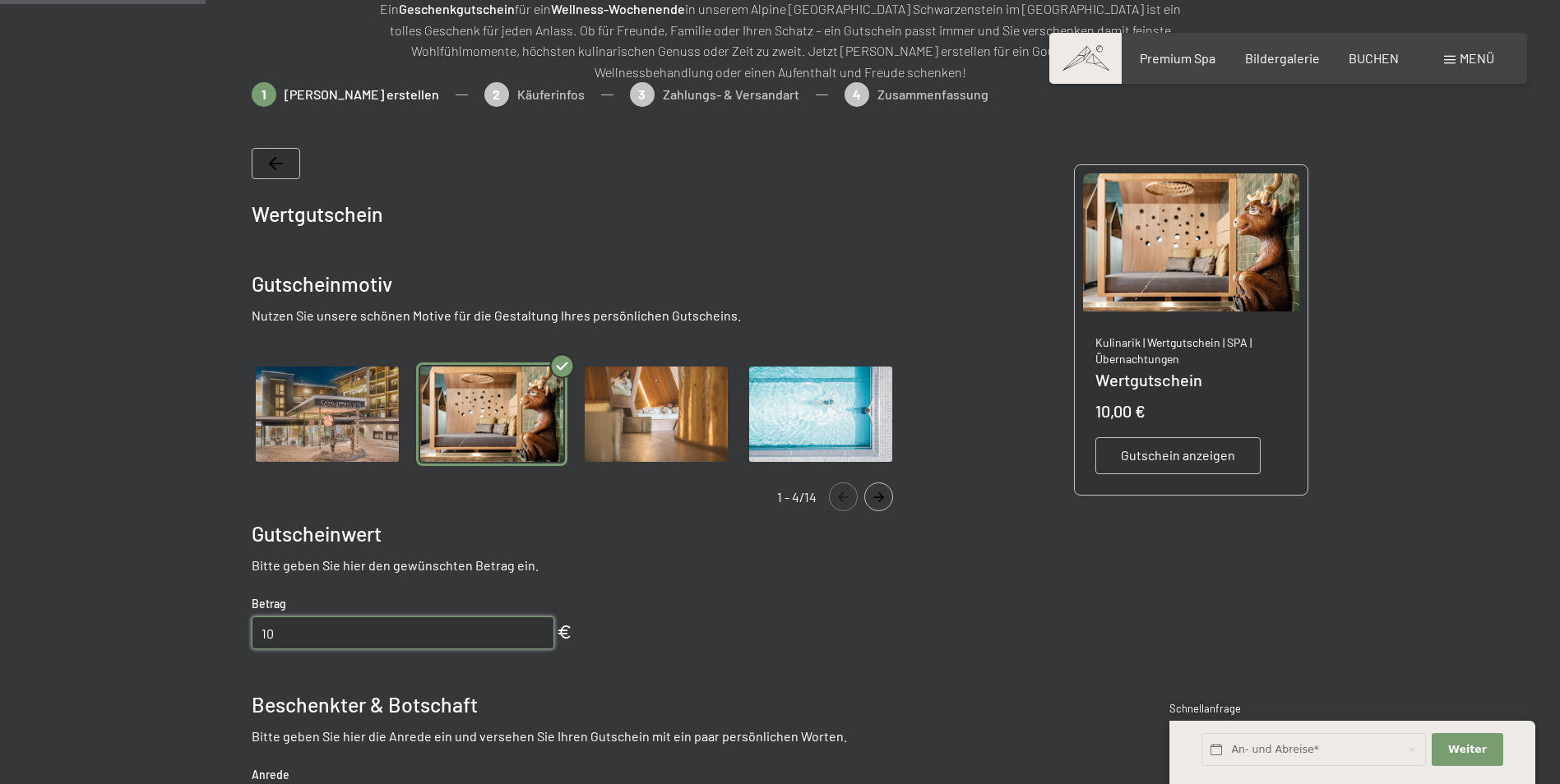
drag, startPoint x: 348, startPoint y: 648, endPoint x: 329, endPoint y: 635, distance: 23.0
click at [347, 647] on input "10" at bounding box center [403, 633] width 302 height 33
type input "450"
click at [1096, 491] on div "Vorschau anzeigen Kulinarik | Wertgutschein | SPA | Übernachtungen Wertgutschei…" at bounding box center [1191, 405] width 233 height 181
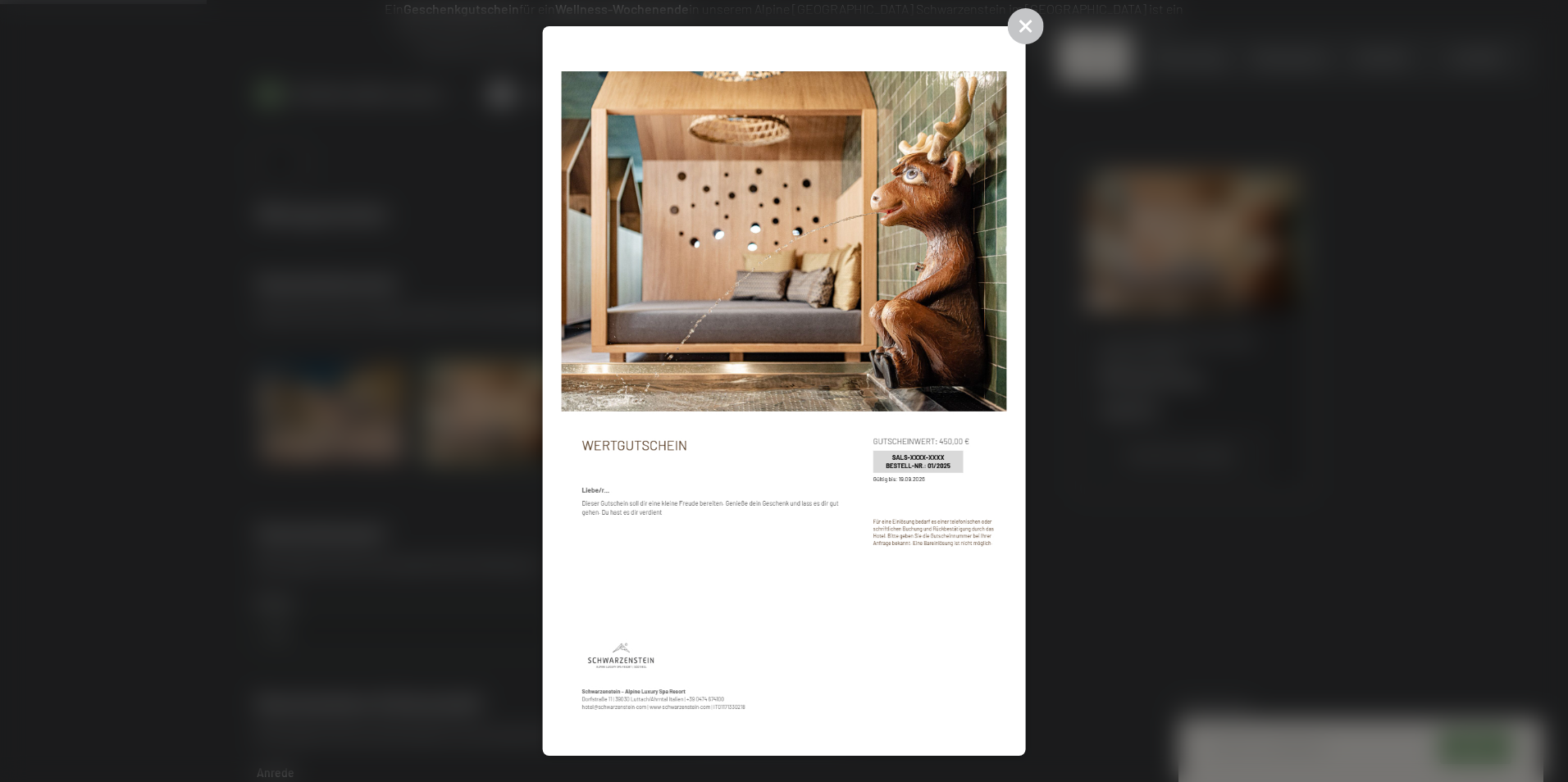
click at [1039, 32] on icon at bounding box center [1025, 26] width 36 height 36
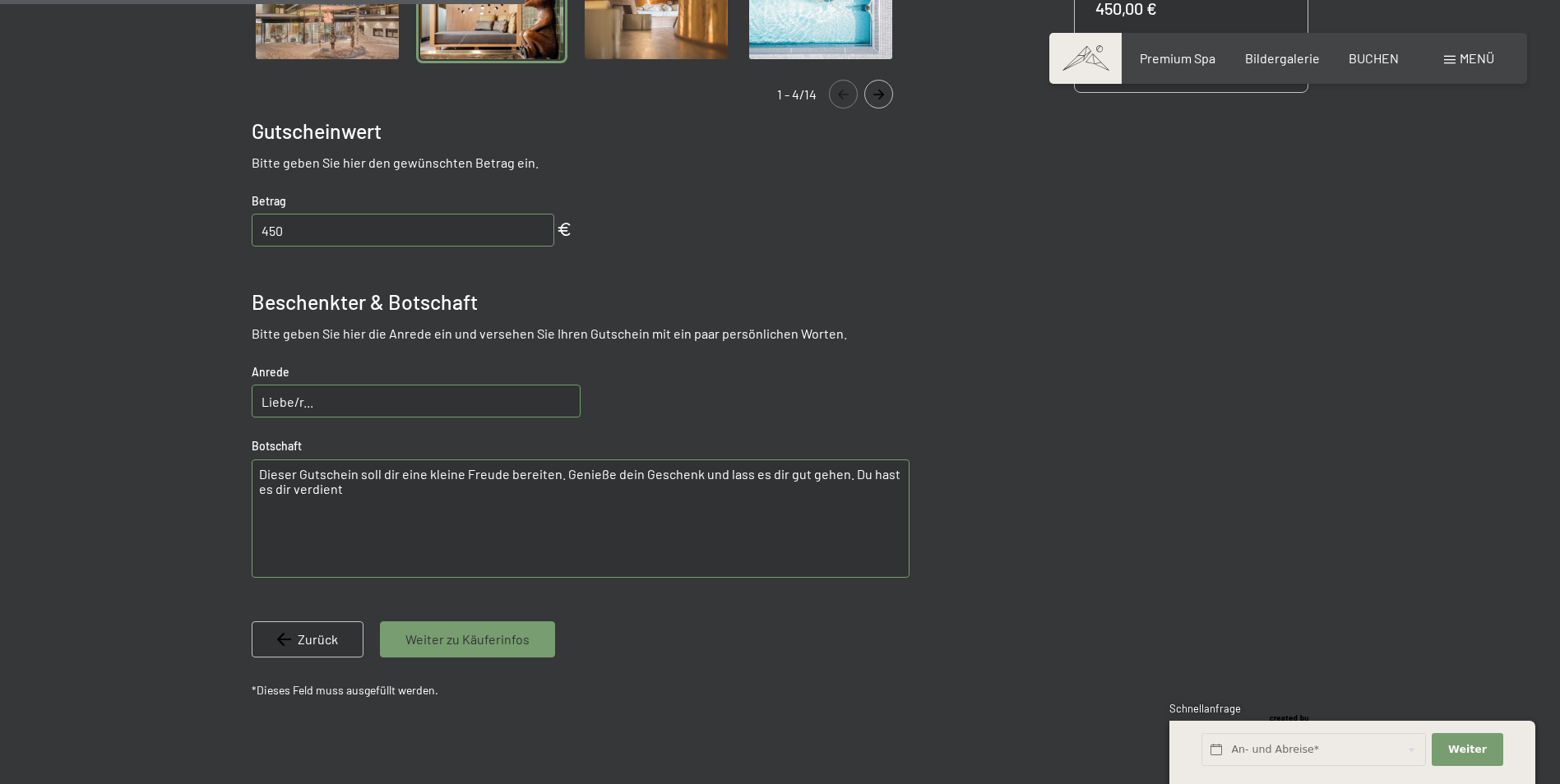
scroll to position [650, 0]
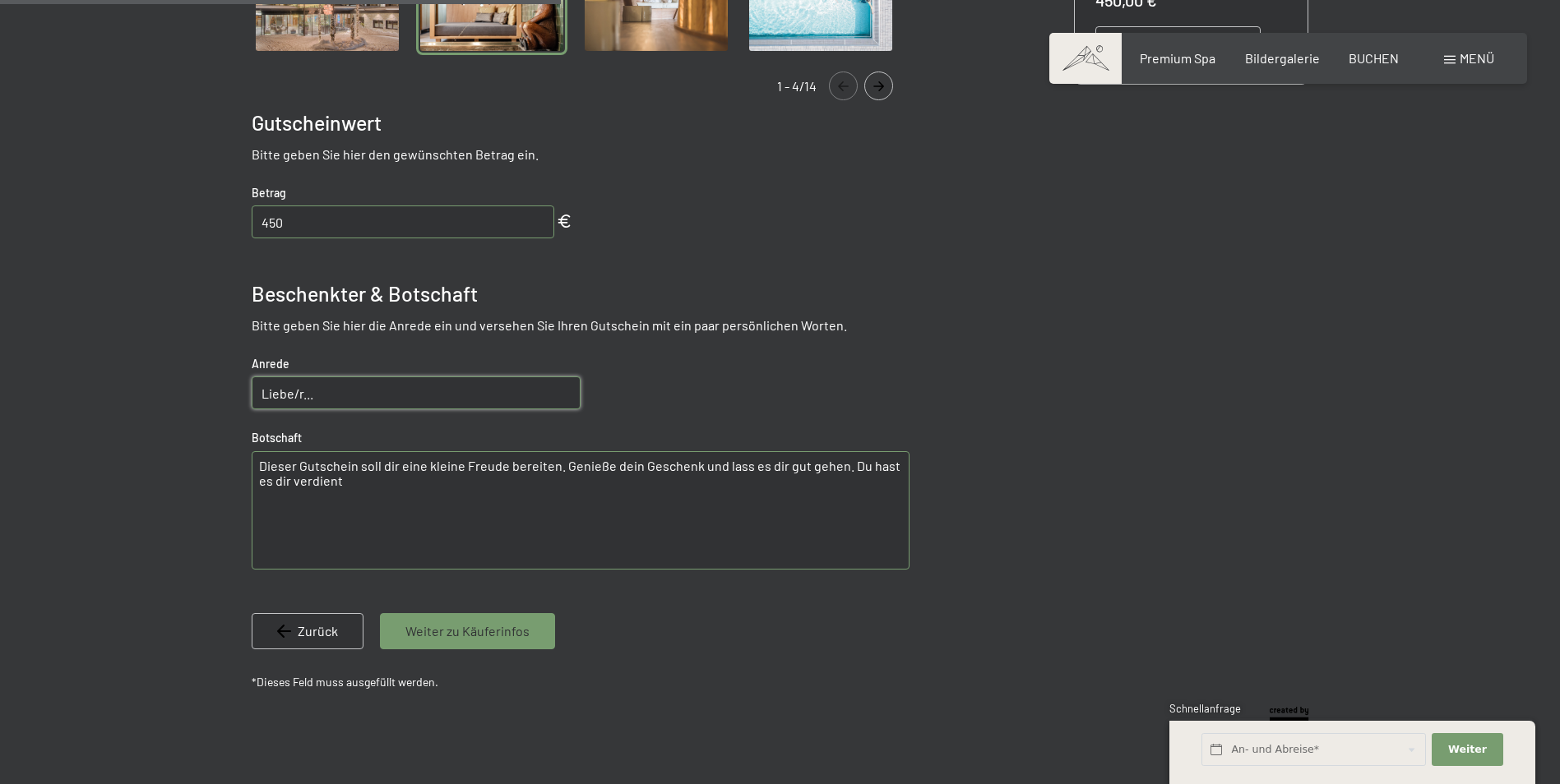
click at [461, 385] on input "Liebe/r..." at bounding box center [416, 393] width 329 height 33
type input "Liebes Brautpaar!"
drag, startPoint x: 416, startPoint y: 484, endPoint x: 190, endPoint y: 449, distance: 228.7
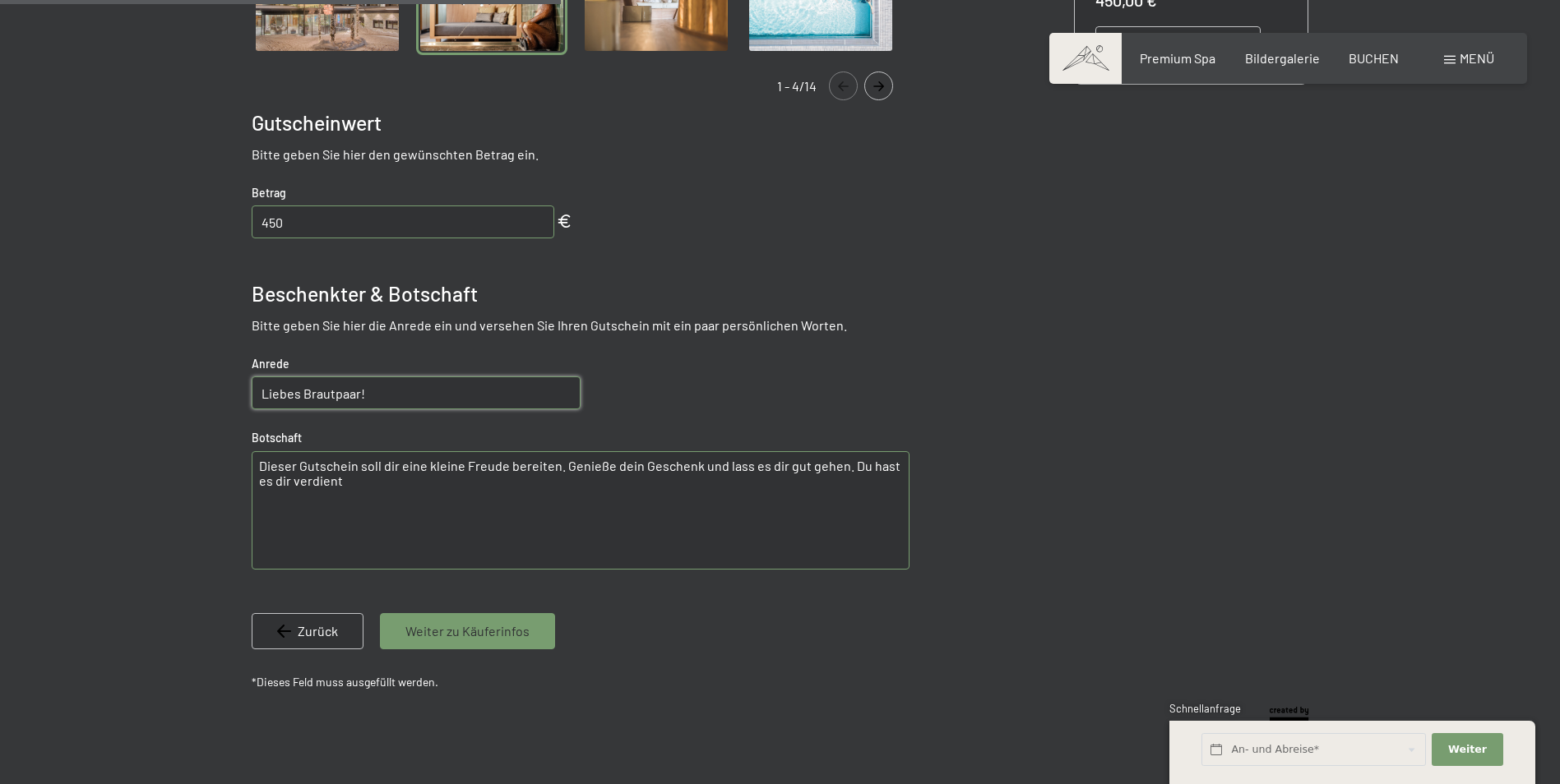
click at [190, 449] on div at bounding box center [780, 219] width 1246 height 1095
type textarea "E"
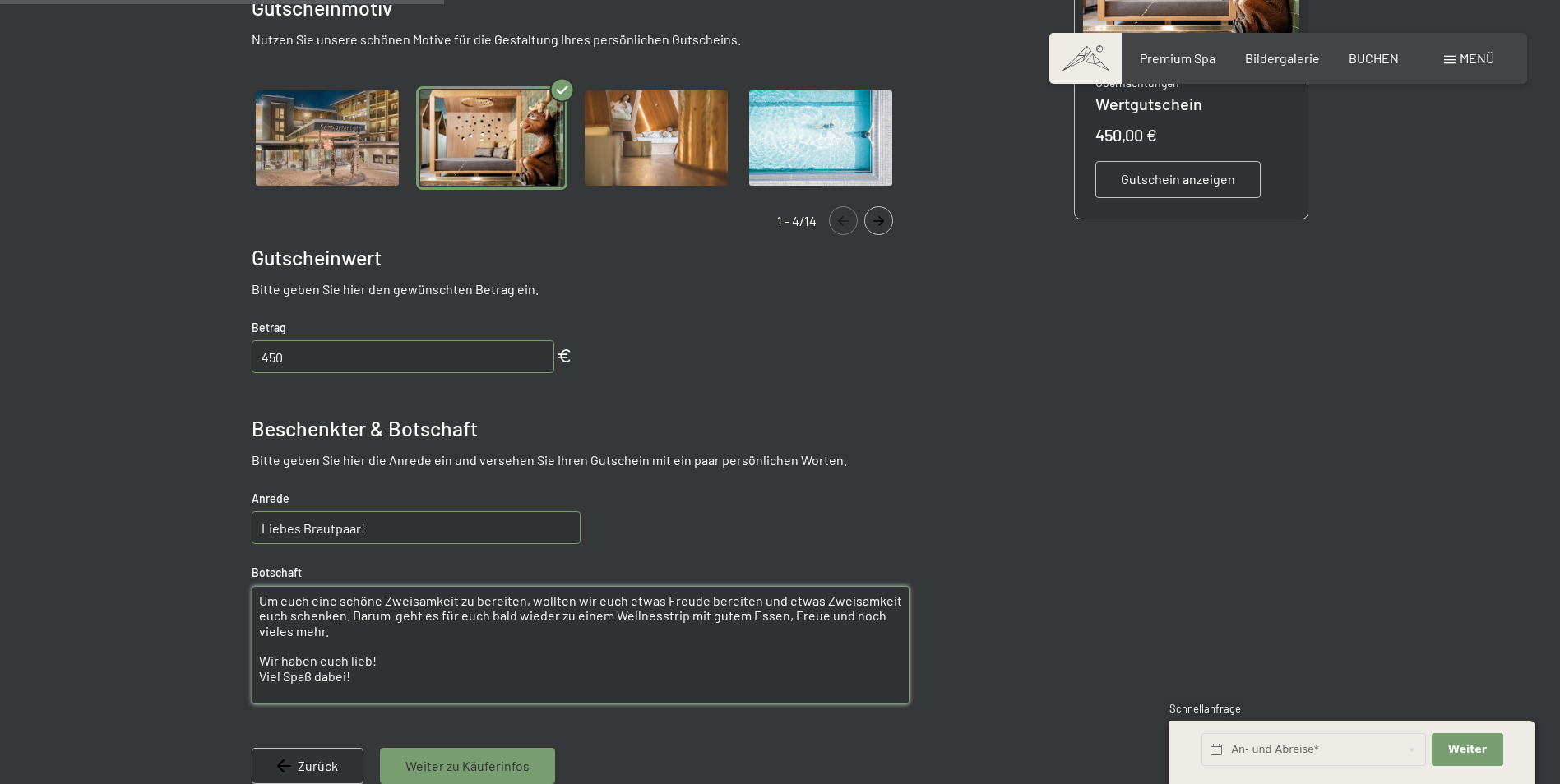
scroll to position [485, 0]
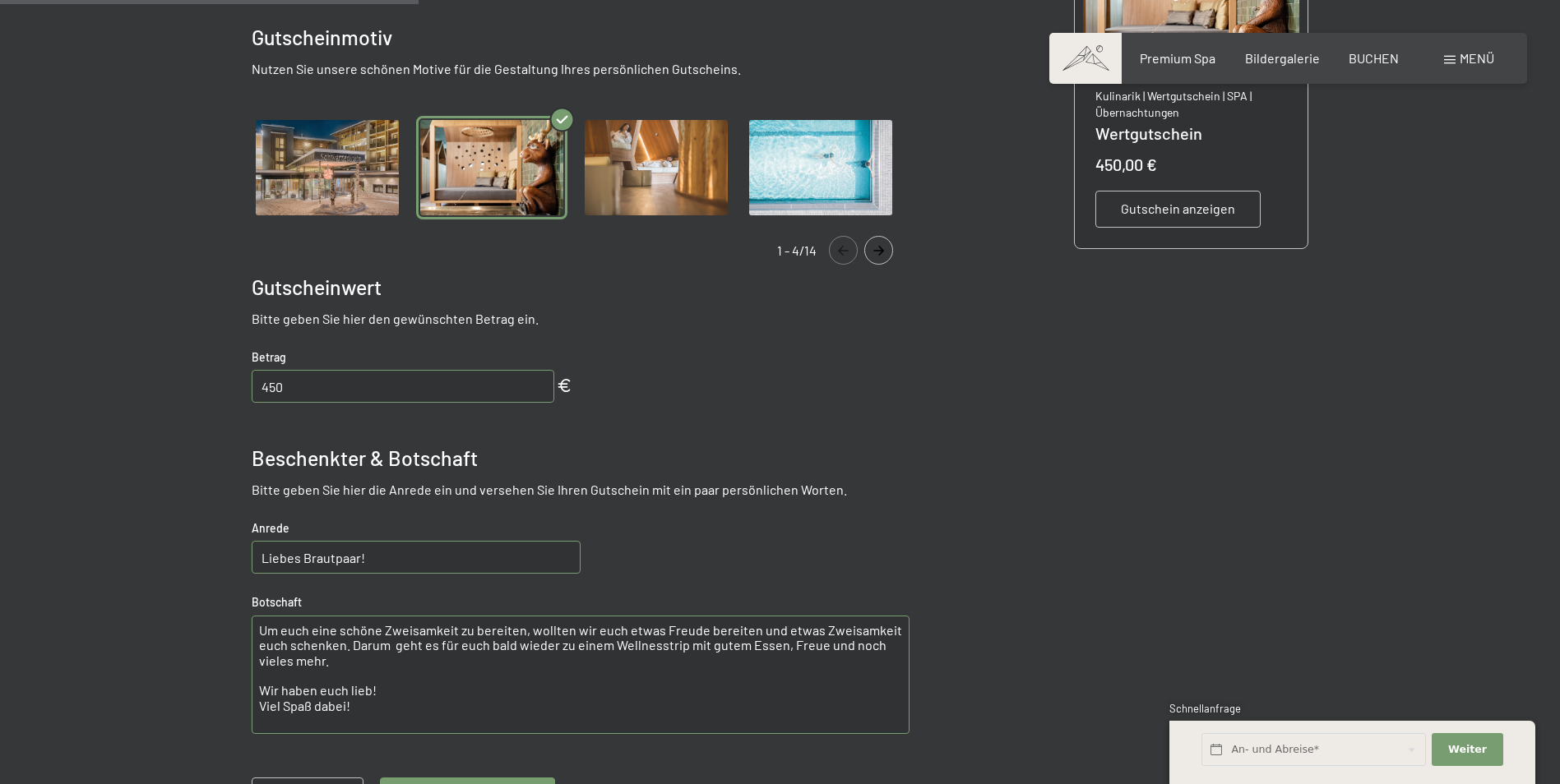
click at [1188, 208] on span "Gutschein anzeigen" at bounding box center [1178, 208] width 114 height 18
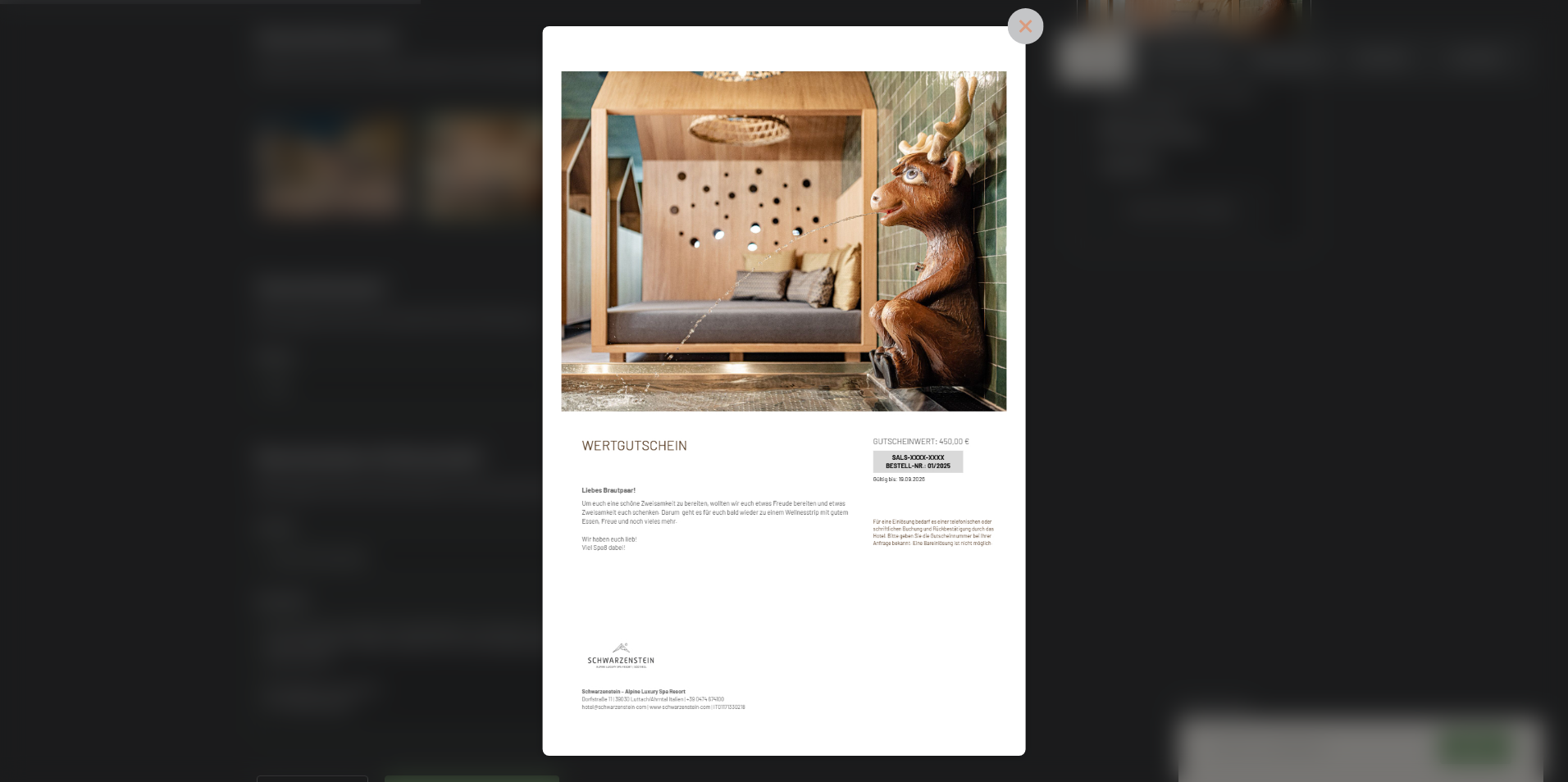
click at [1011, 25] on icon at bounding box center [1025, 26] width 36 height 36
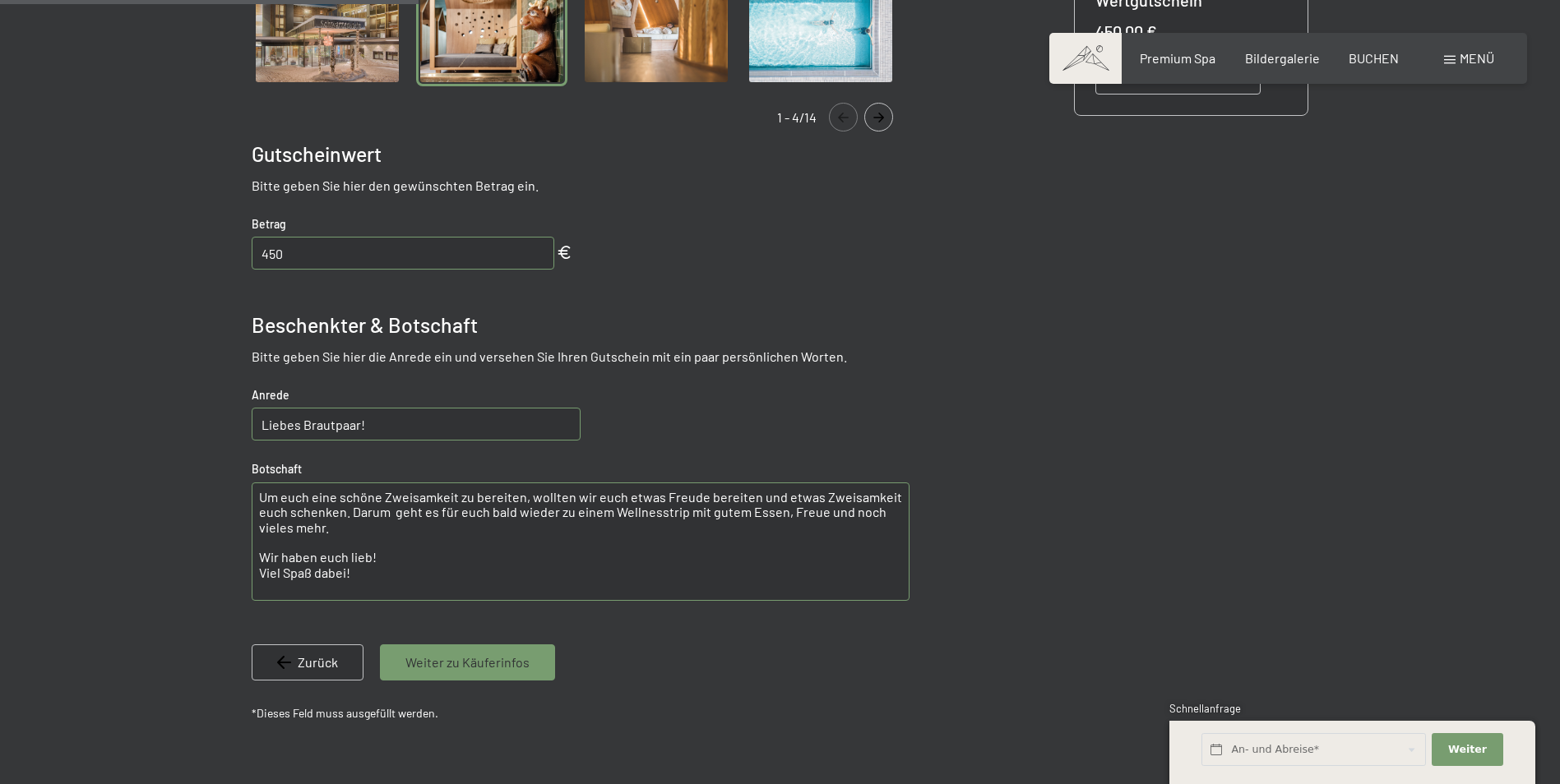
scroll to position [814, 0]
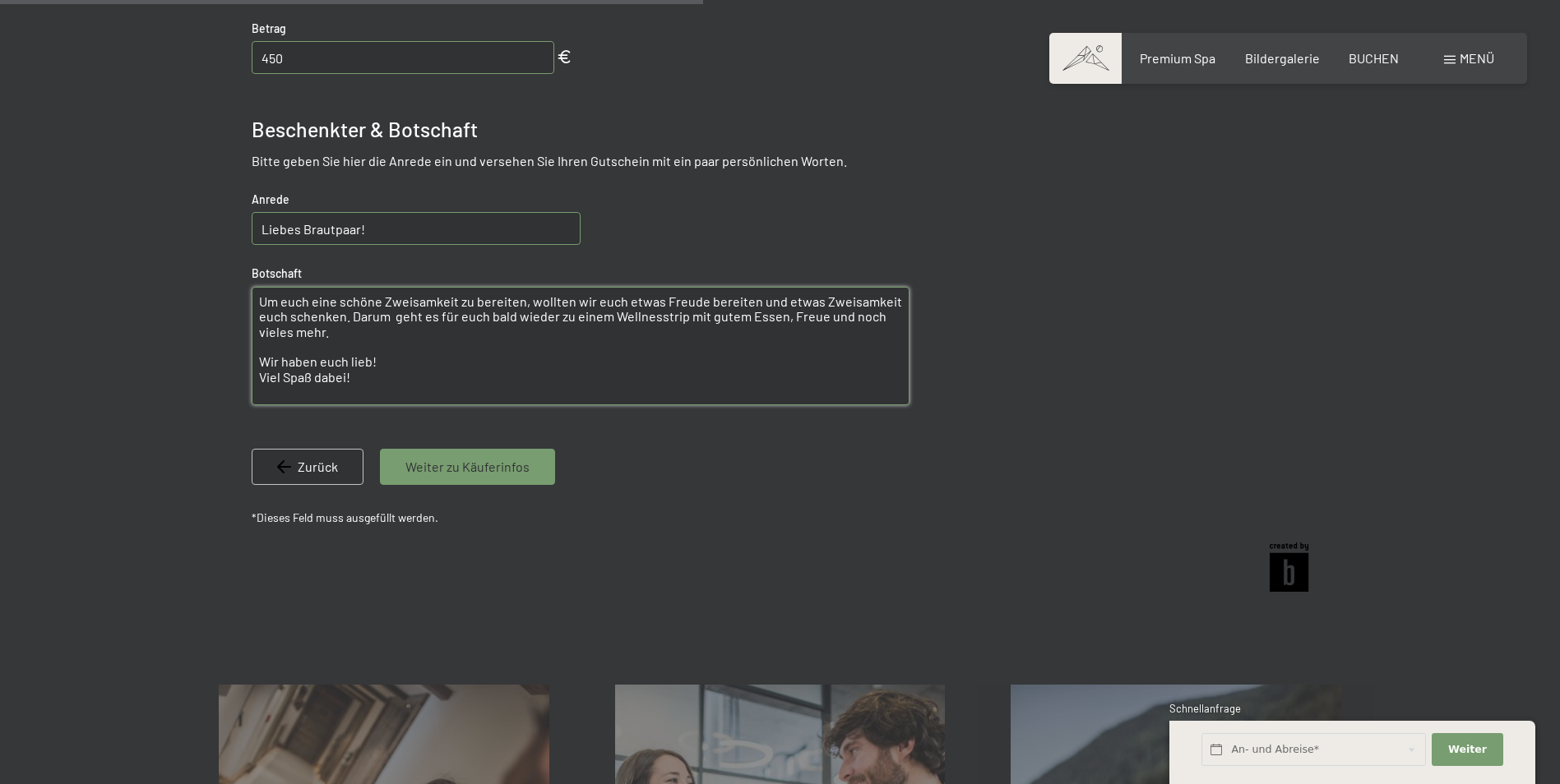
click at [724, 301] on textarea "Um euch eine schöne Zweisamkeit zu bereiten, wollten wir euch etwas Freude bere…" at bounding box center [581, 346] width 658 height 119
click at [730, 297] on textarea "Um euch eine schöne Zweisamkeit zu bereiten, wollten wir euch etwas Freude und …" at bounding box center [581, 346] width 658 height 119
click at [741, 303] on textarea "Um euch eine schöne Zweisamkeit zu bereiten, wollten wir euch etwas Freude und …" at bounding box center [581, 346] width 658 height 119
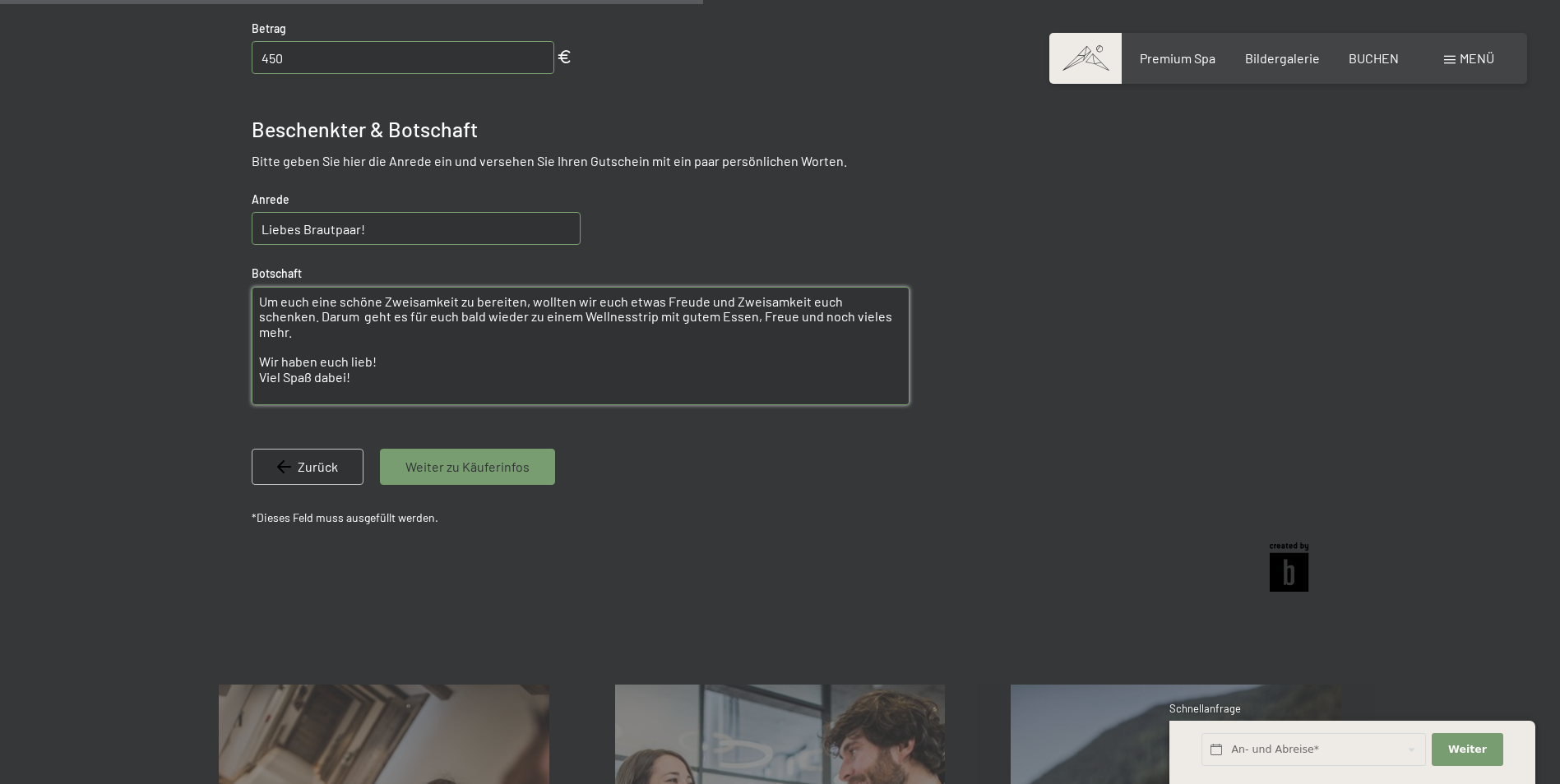
click at [801, 301] on textarea "Um euch eine schöne Zweisamkeit zu bereiten, wollten wir euch etwas Freude und …" at bounding box center [581, 346] width 658 height 119
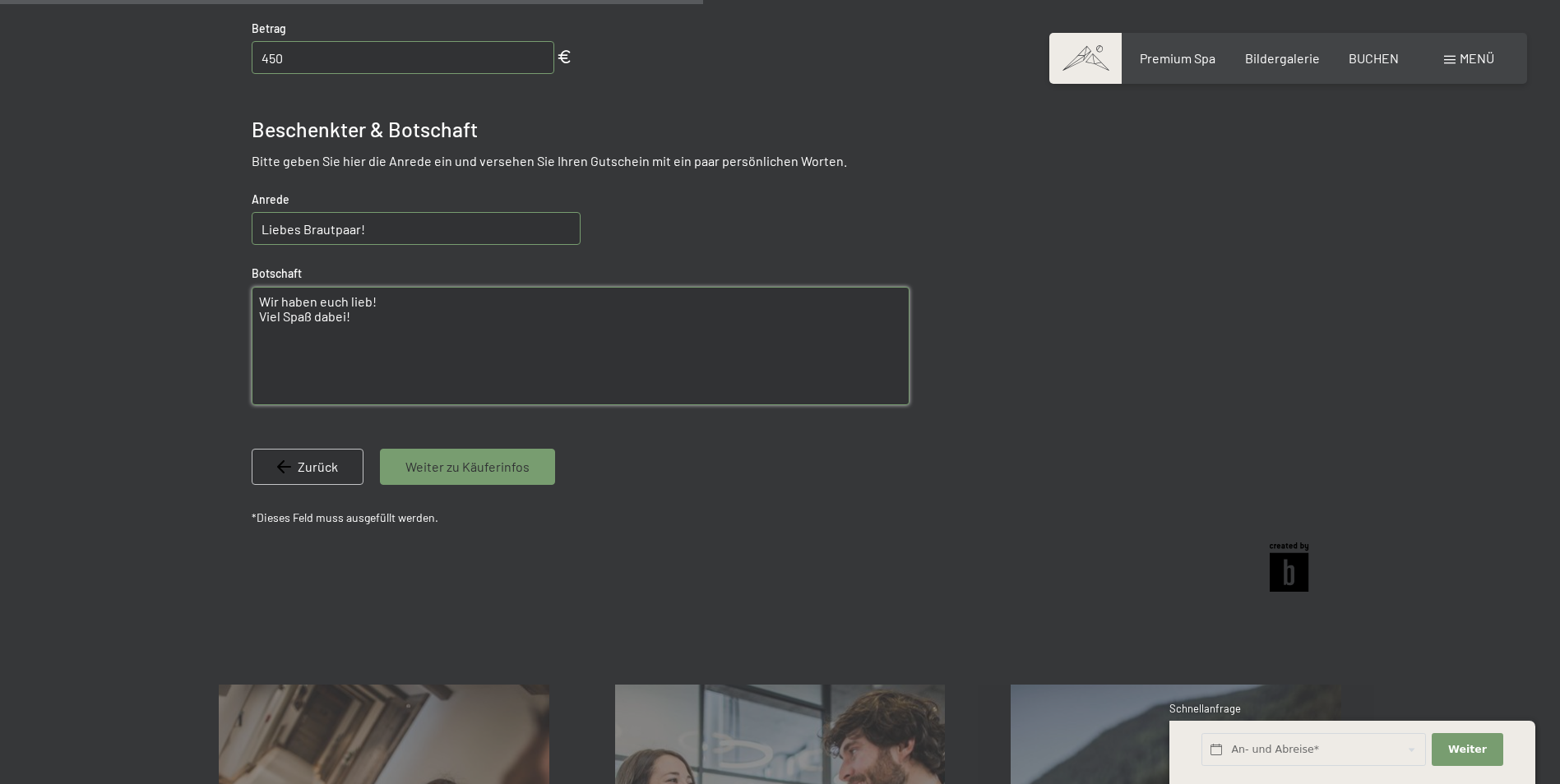
type textarea "Wir haben euch lieb! Viel Spaß dabei!"
click at [309, 455] on div "Zurück" at bounding box center [308, 467] width 112 height 36
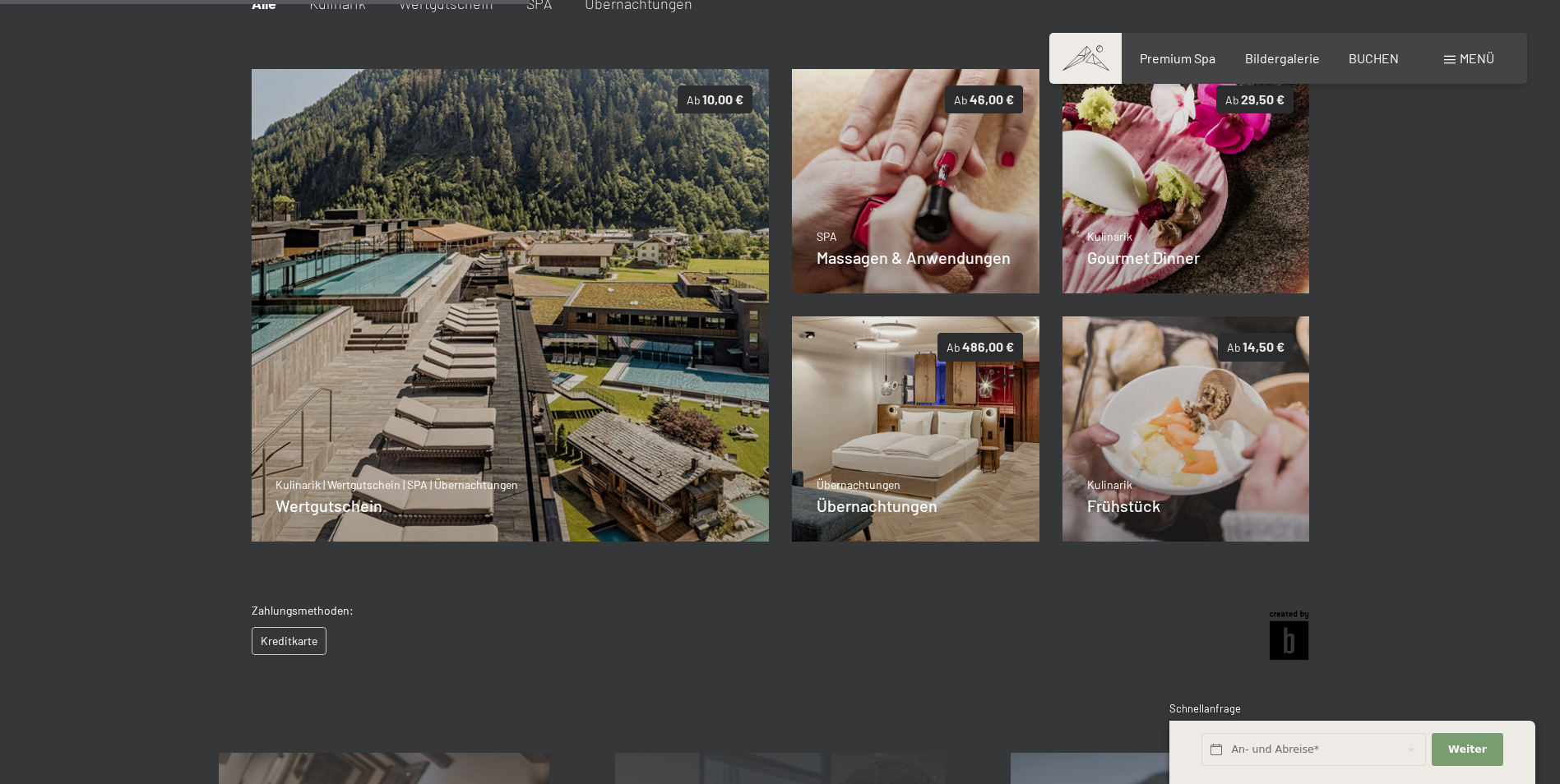
scroll to position [320, 0]
